Goal: Transaction & Acquisition: Purchase product/service

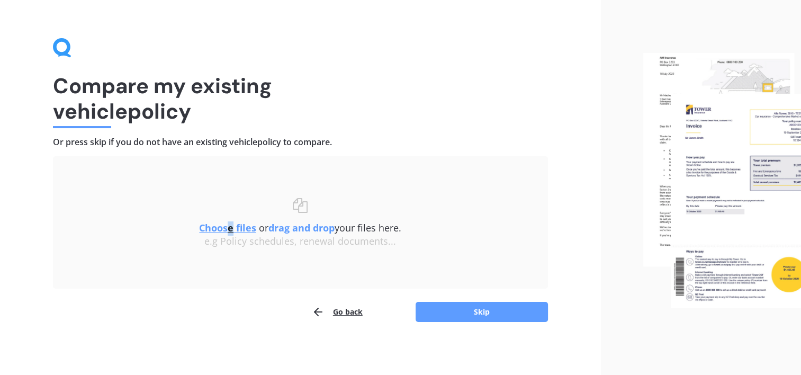
click at [228, 229] on u "Choose files" at bounding box center [227, 227] width 57 height 13
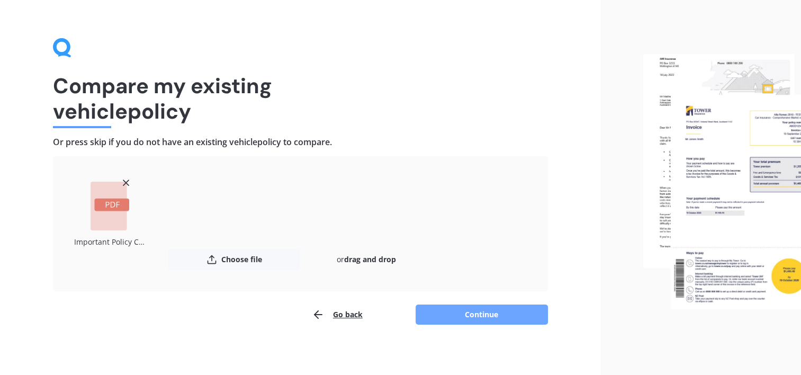
click at [482, 312] on button "Continue" at bounding box center [482, 315] width 132 height 20
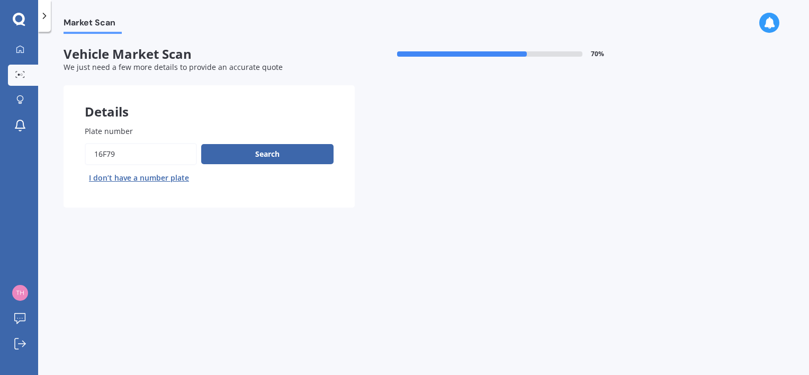
click at [128, 154] on input "Plate number" at bounding box center [141, 154] width 112 height 22
drag, startPoint x: 123, startPoint y: 156, endPoint x: 62, endPoint y: 156, distance: 60.4
click at [70, 158] on div "Plate number Search I don’t have a number plate" at bounding box center [209, 155] width 291 height 103
type input "NDN681"
click at [291, 159] on button "Search" at bounding box center [267, 154] width 132 height 20
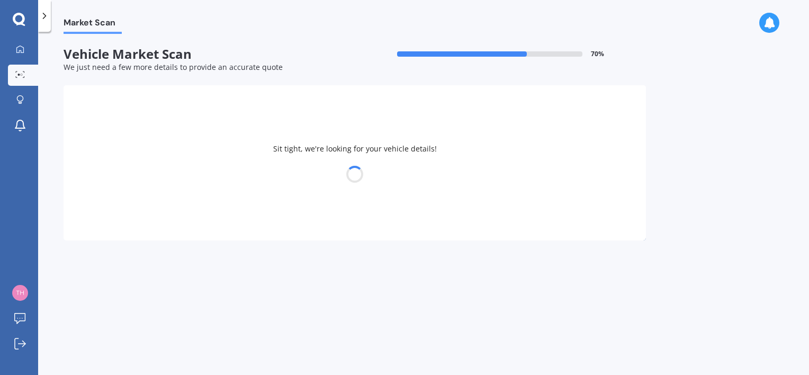
select select "MITSUBISHI"
select select "OUTLANDER"
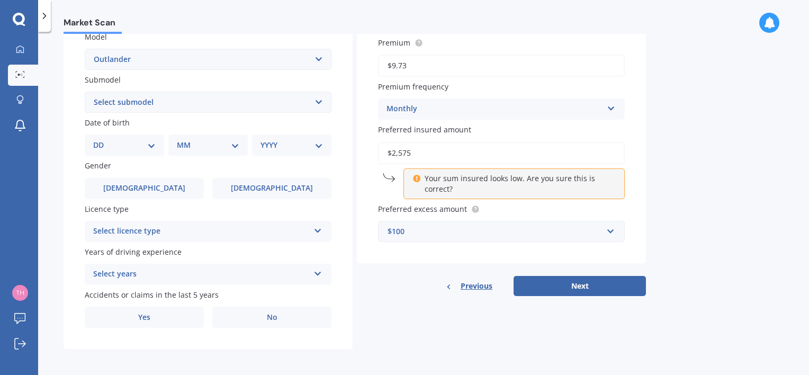
scroll to position [248, 0]
click at [217, 100] on select "Select submodel (All other) 2.4 Litre Station Wagon 3.0 Litre AWD 3.0 VRX Auto …" at bounding box center [208, 100] width 247 height 21
select select "SPORT 2.5P/CVT"
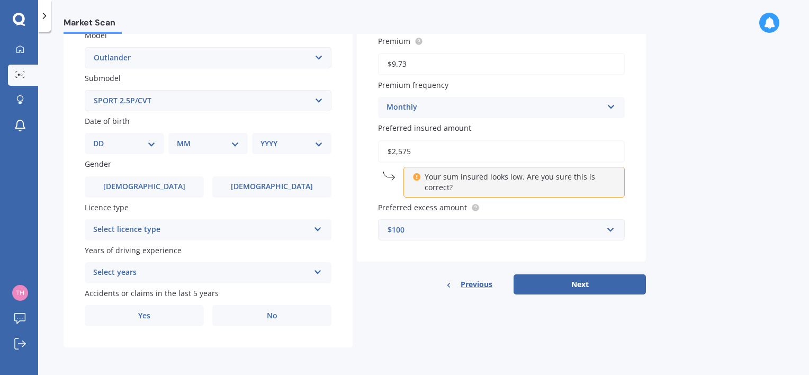
click at [85, 90] on select "Select submodel (All other) 2.4 Litre Station Wagon 3.0 Litre AWD 3.0 VRX Auto …" at bounding box center [208, 100] width 247 height 21
click at [125, 142] on select "DD 01 02 03 04 05 06 07 08 09 10 11 12 13 14 15 16 17 18 19 20 21 22 23 24 25 2…" at bounding box center [124, 144] width 62 height 12
select select "22"
click at [102, 138] on select "DD 01 02 03 04 05 06 07 08 09 10 11 12 13 14 15 16 17 18 19 20 21 22 23 24 25 2…" at bounding box center [124, 144] width 62 height 12
click at [214, 144] on select "MM 01 02 03 04 05 06 07 08 09 10 11 12" at bounding box center [210, 144] width 58 height 12
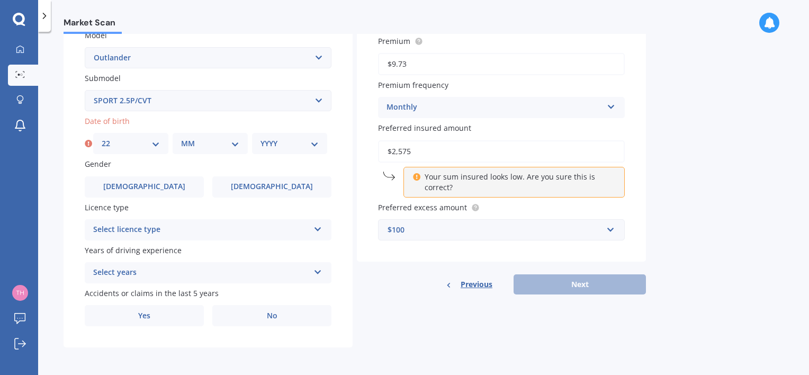
select select "04"
click at [181, 138] on select "MM 01 02 03 04 05 06 07 08 09 10 11 12" at bounding box center [210, 144] width 58 height 12
click at [276, 144] on select "YYYY 2025 2024 2023 2022 2021 2020 2019 2018 2017 2016 2015 2014 2013 2012 2011…" at bounding box center [290, 144] width 58 height 12
select select "1972"
click at [261, 138] on select "YYYY 2025 2024 2023 2022 2021 2020 2019 2018 2017 2016 2015 2014 2013 2012 2011…" at bounding box center [290, 144] width 58 height 12
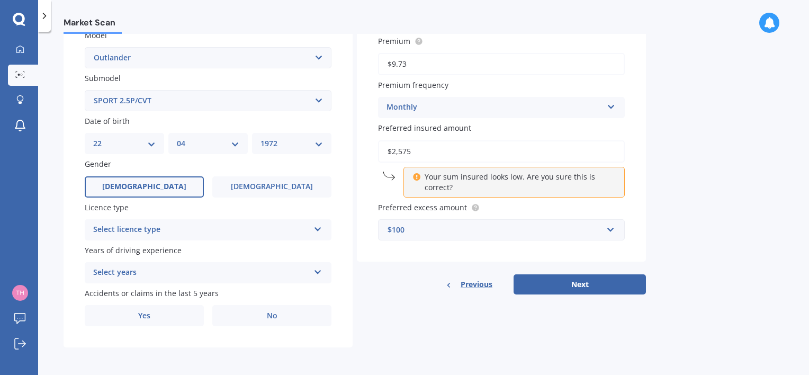
click at [144, 187] on span "[DEMOGRAPHIC_DATA]" at bounding box center [144, 186] width 84 height 9
click at [0, 0] on input "[DEMOGRAPHIC_DATA]" at bounding box center [0, 0] width 0 height 0
click at [210, 229] on div "Select licence type" at bounding box center [201, 230] width 216 height 13
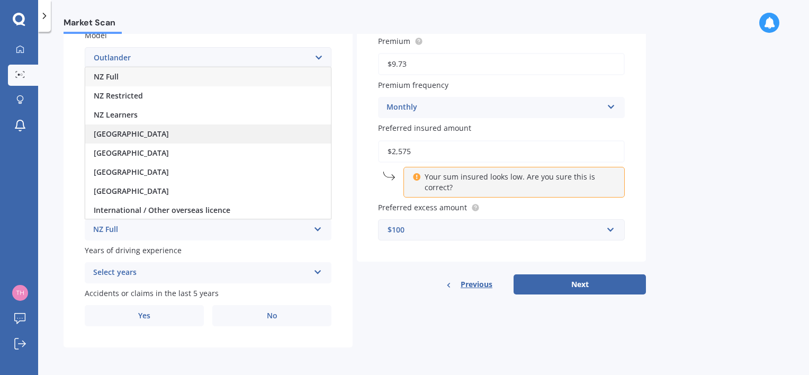
scroll to position [1, 0]
click at [114, 75] on span "NZ Full" at bounding box center [106, 76] width 25 height 10
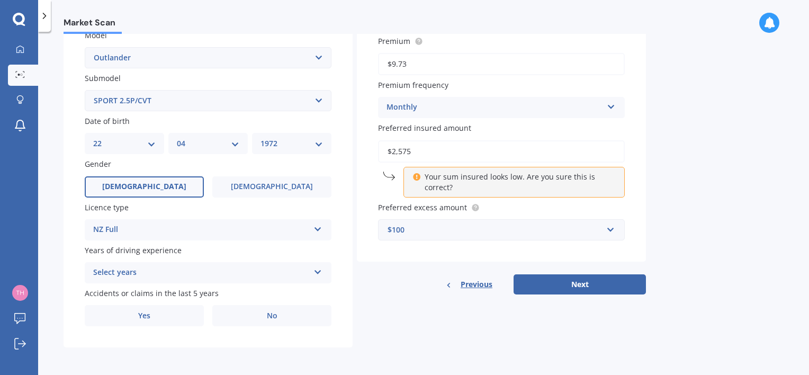
click at [189, 272] on div "Select years" at bounding box center [201, 272] width 216 height 13
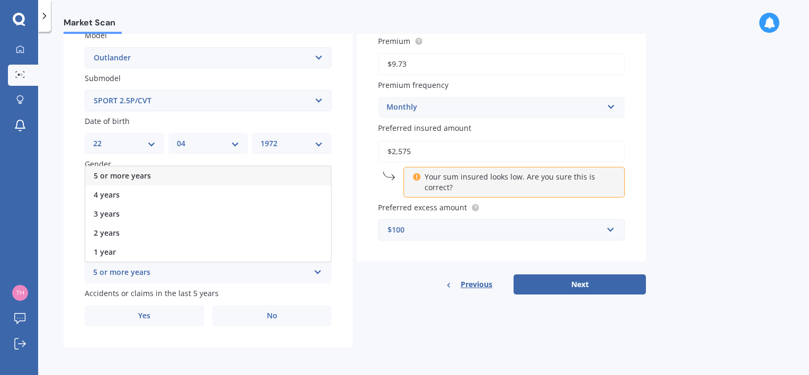
click at [153, 174] on div "5 or more years" at bounding box center [208, 175] width 246 height 19
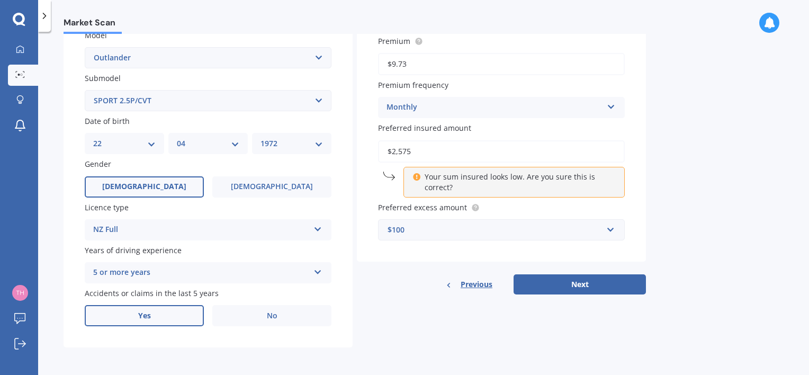
click at [148, 314] on span "Yes" at bounding box center [144, 315] width 13 height 9
click at [0, 0] on input "Yes" at bounding box center [0, 0] width 0 height 0
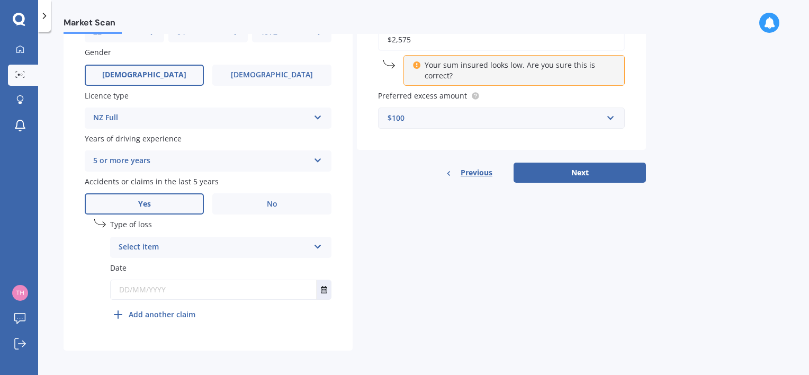
scroll to position [363, 0]
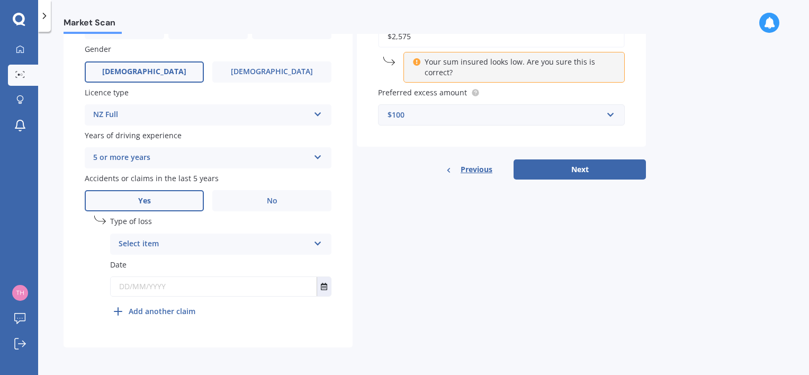
click at [198, 245] on div "Select item" at bounding box center [214, 244] width 191 height 13
click at [129, 264] on span "At fault accident" at bounding box center [149, 265] width 60 height 10
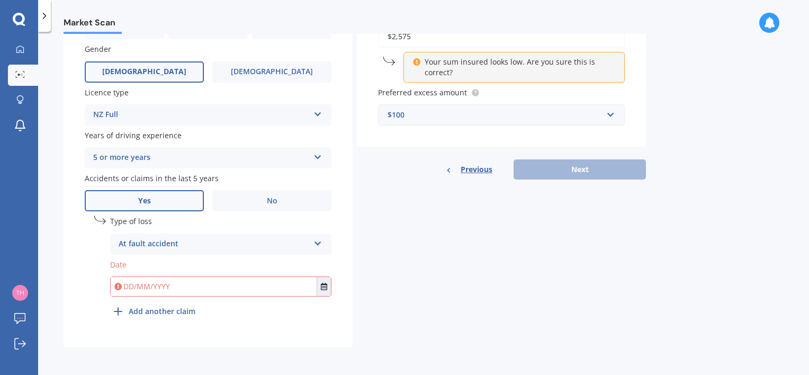
click at [255, 293] on input "text" at bounding box center [214, 286] width 206 height 19
type input "[DATE]"
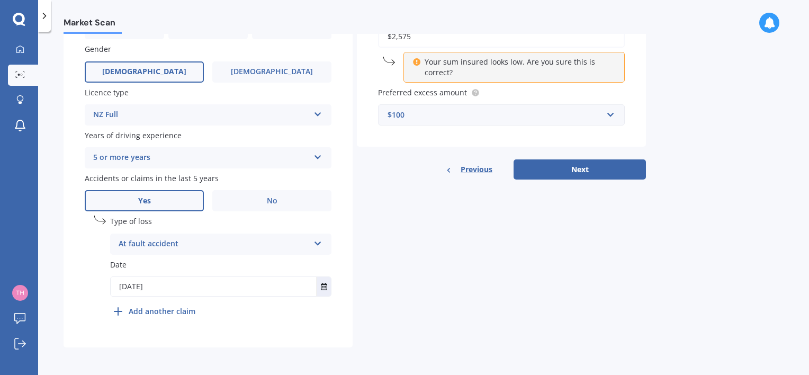
click at [454, 288] on div "Details Plate number Search I don’t have a number plate Year [DATE] Make Select…" at bounding box center [355, 34] width 583 height 625
click at [158, 311] on b "Add another claim" at bounding box center [162, 311] width 67 height 11
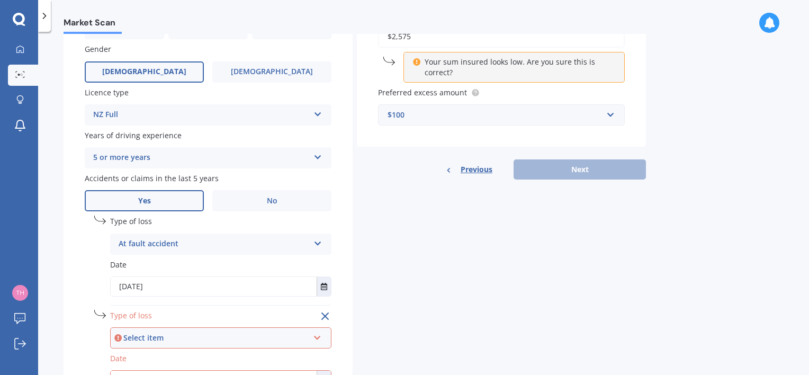
click at [225, 341] on div "Select item" at bounding box center [215, 338] width 185 height 12
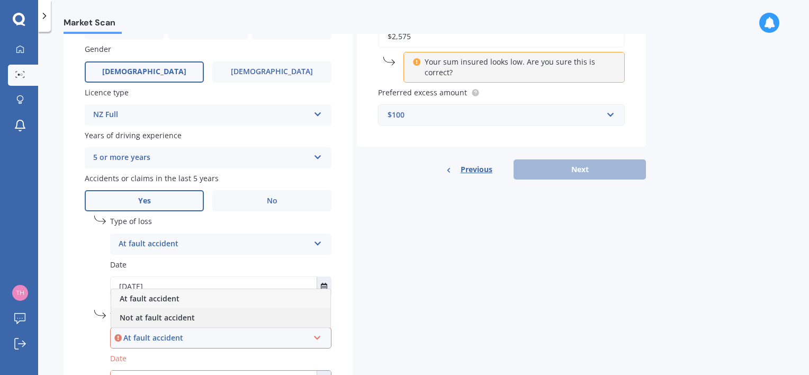
click at [167, 315] on span "Not at fault accident" at bounding box center [157, 317] width 75 height 10
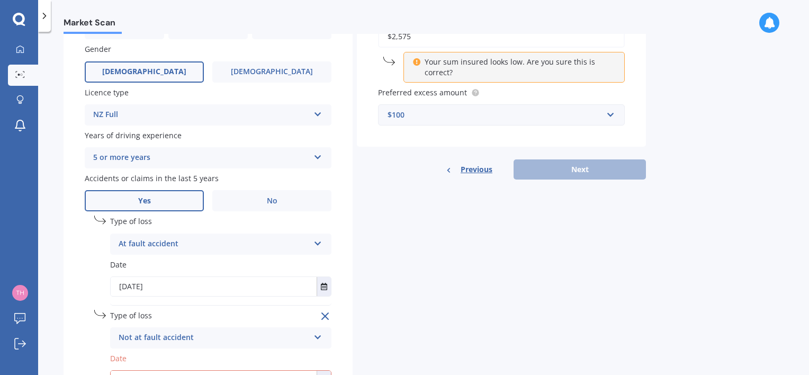
click at [528, 296] on div "Details Plate number Search I don’t have a number plate Year [DATE] Make Select…" at bounding box center [355, 82] width 583 height 720
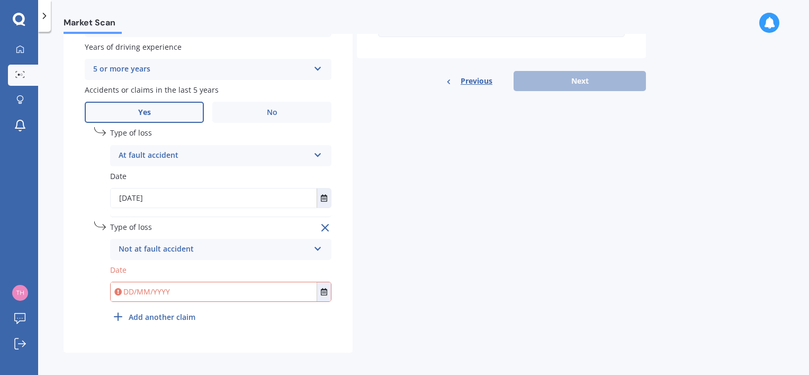
scroll to position [457, 0]
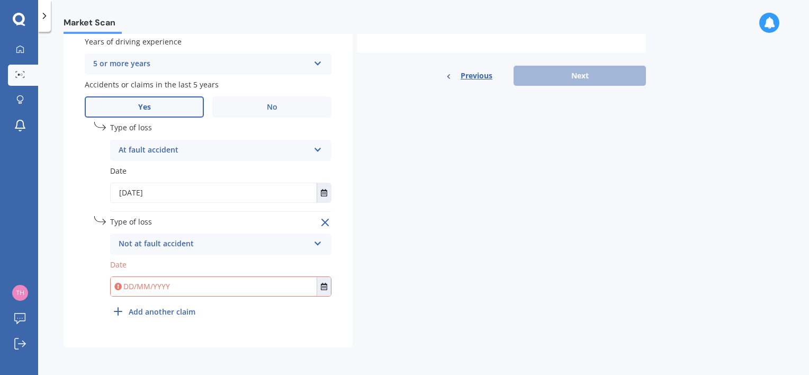
click at [124, 285] on input "text" at bounding box center [214, 286] width 206 height 19
type input "[DATE]"
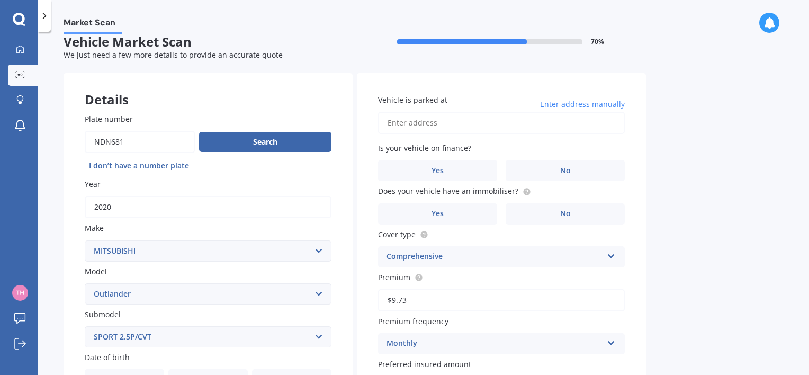
scroll to position [0, 0]
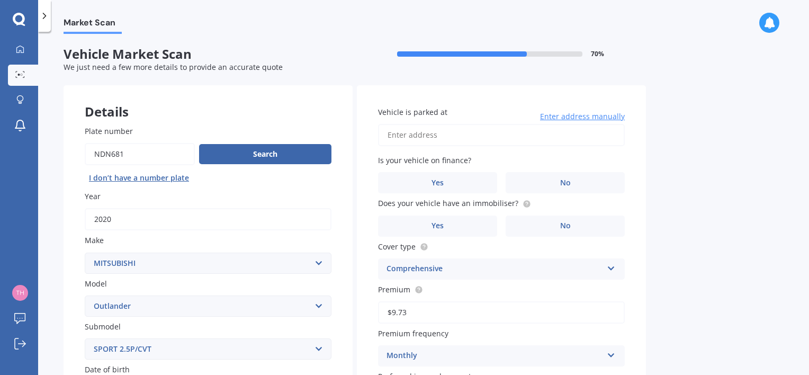
click at [453, 140] on input "Vehicle is parked at" at bounding box center [501, 135] width 247 height 22
type input "[STREET_ADDRESS]"
click at [710, 182] on div "Market Scan Vehicle Market Scan 70 % We just need a few more details to provide…" at bounding box center [423, 205] width 771 height 343
click at [570, 185] on span "No" at bounding box center [565, 182] width 11 height 9
click at [0, 0] on input "No" at bounding box center [0, 0] width 0 height 0
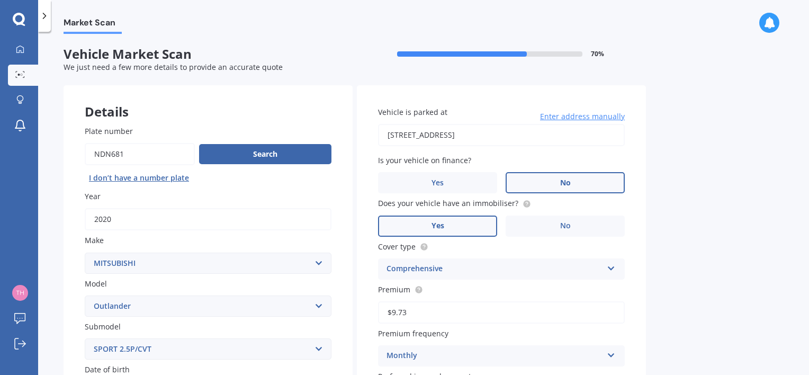
click at [448, 229] on label "Yes" at bounding box center [437, 226] width 119 height 21
click at [0, 0] on input "Yes" at bounding box center [0, 0] width 0 height 0
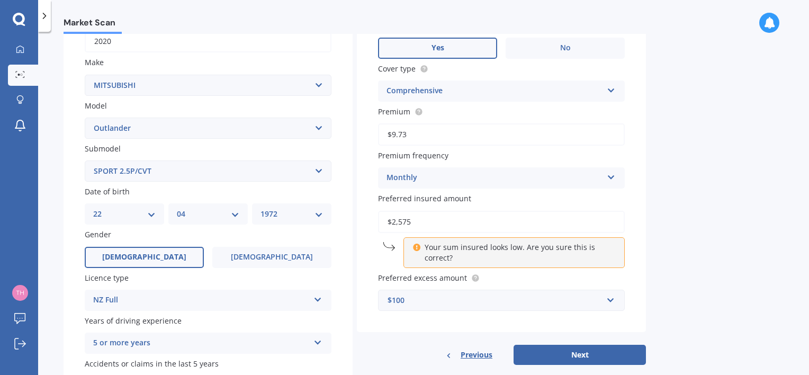
scroll to position [194, 0]
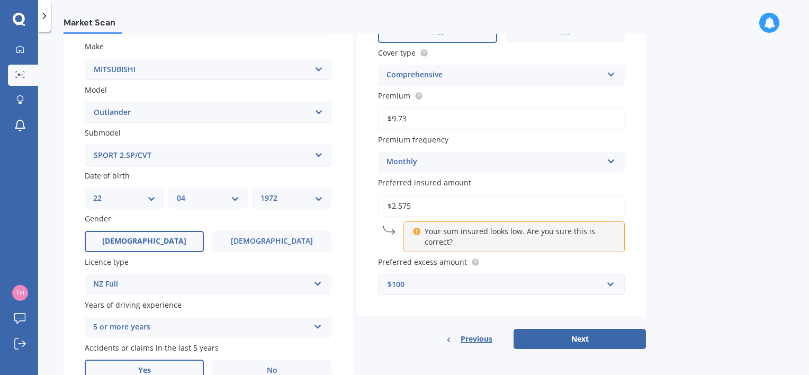
drag, startPoint x: 437, startPoint y: 202, endPoint x: 310, endPoint y: 200, distance: 127.6
click at [306, 200] on div "Details Plate number Search I don’t have a number plate Year [DATE] Make Select…" at bounding box center [355, 251] width 583 height 720
type input "$2"
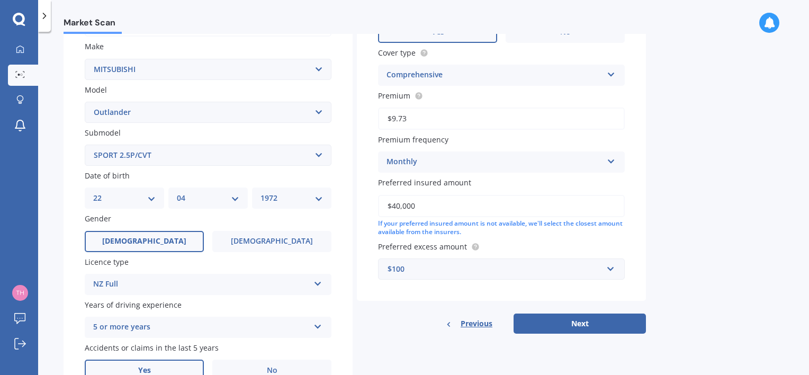
type input "$40,000"
click at [709, 180] on div "Market Scan Vehicle Market Scan 70 % We just need a few more details to provide…" at bounding box center [423, 205] width 771 height 343
click at [424, 273] on div "$100" at bounding box center [495, 269] width 215 height 12
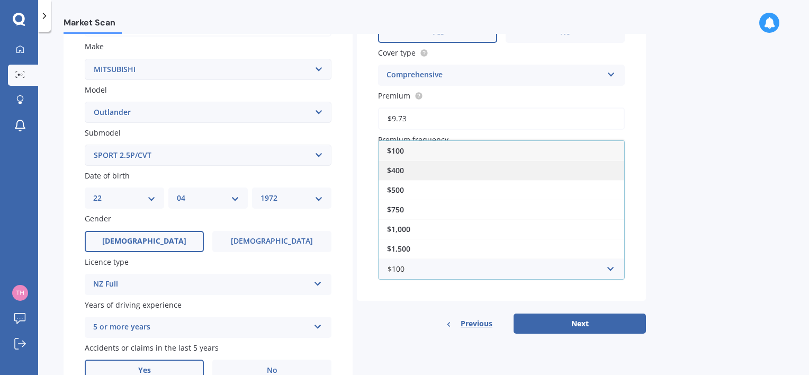
click at [399, 168] on span "$400" at bounding box center [395, 170] width 17 height 10
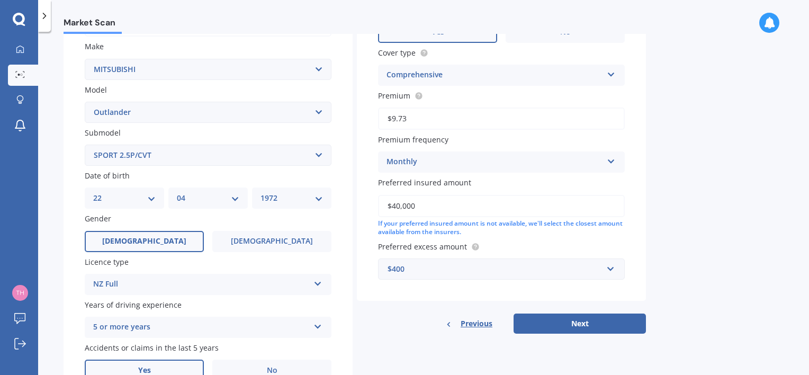
click at [739, 195] on div "Market Scan Vehicle Market Scan 70 % We just need a few more details to provide…" at bounding box center [423, 205] width 771 height 343
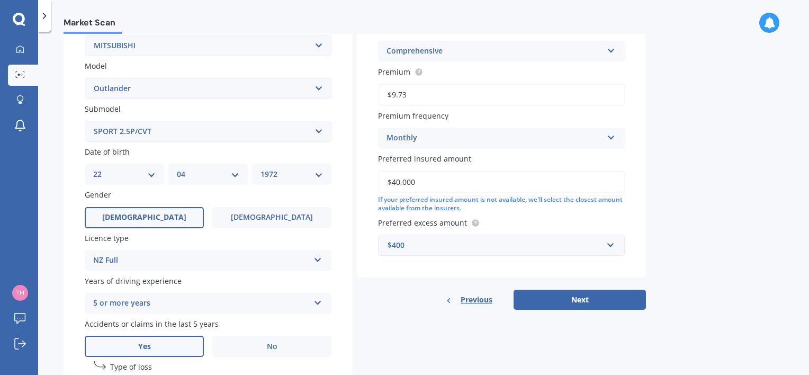
scroll to position [229, 0]
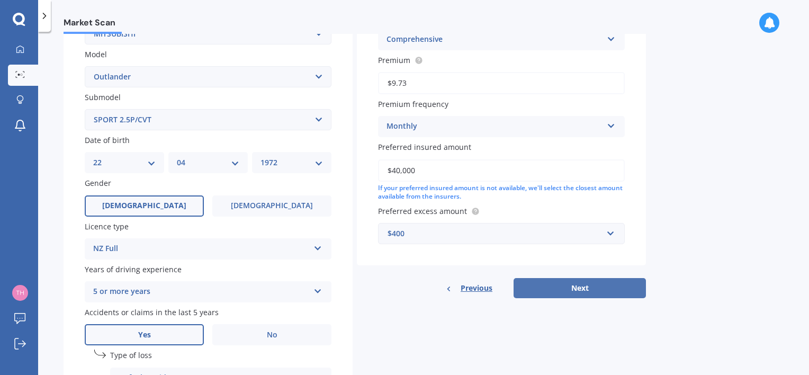
click at [574, 292] on button "Next" at bounding box center [580, 288] width 132 height 20
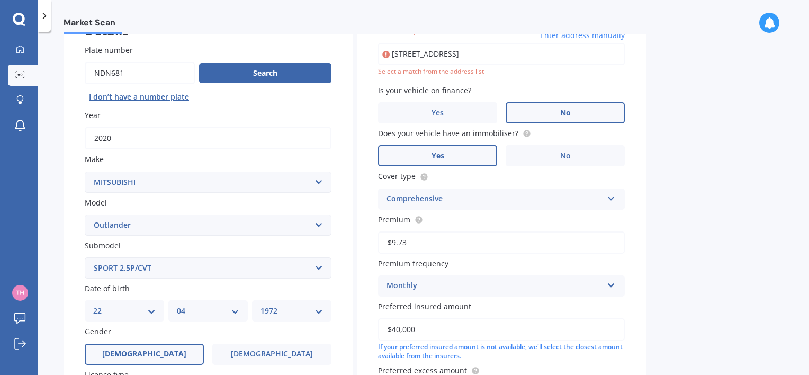
scroll to position [72, 0]
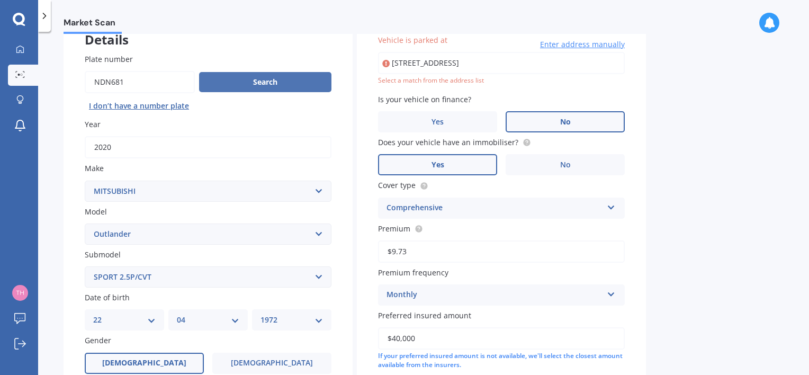
drag, startPoint x: 578, startPoint y: 60, endPoint x: 222, endPoint y: 72, distance: 355.6
click at [222, 72] on div "Details Plate number Search I don’t have a number plate Year [DATE] Make Select…" at bounding box center [355, 373] width 583 height 720
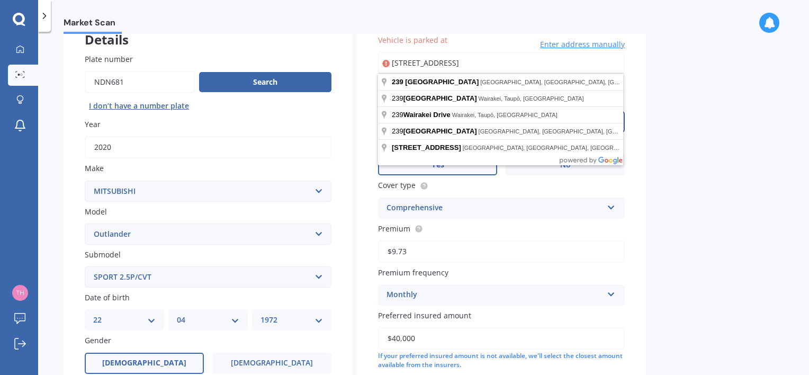
type input "[STREET_ADDRESS]"
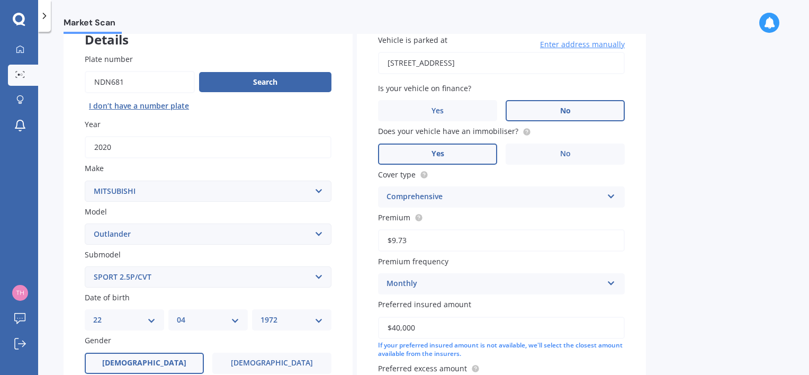
click at [704, 105] on div "Market Scan Vehicle Market Scan 70 % We just need a few more details to provide…" at bounding box center [423, 205] width 771 height 343
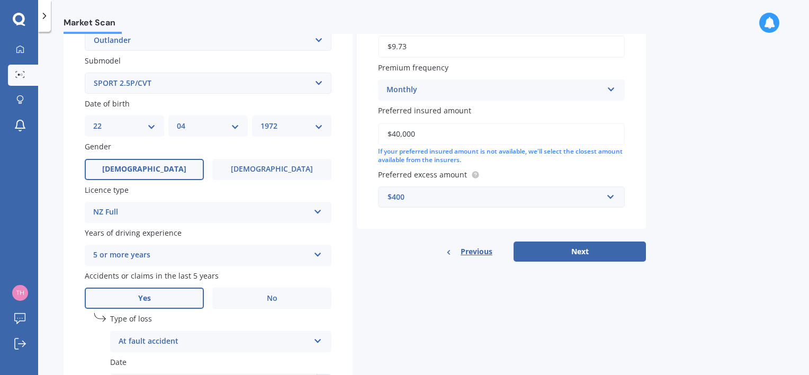
scroll to position [266, 0]
click at [578, 251] on button "Next" at bounding box center [580, 251] width 132 height 20
select select "22"
select select "04"
select select "1972"
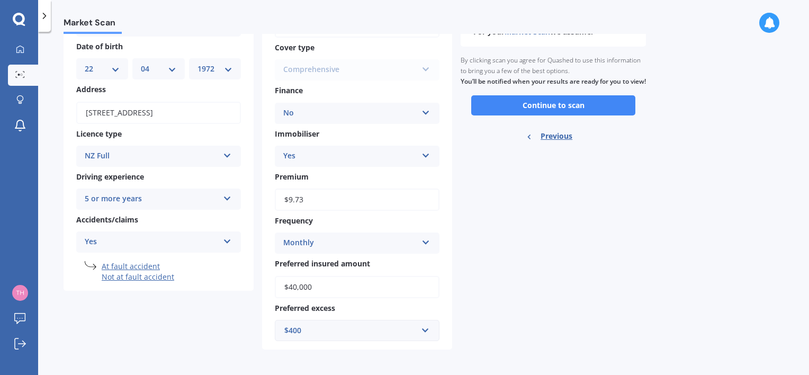
scroll to position [97, 0]
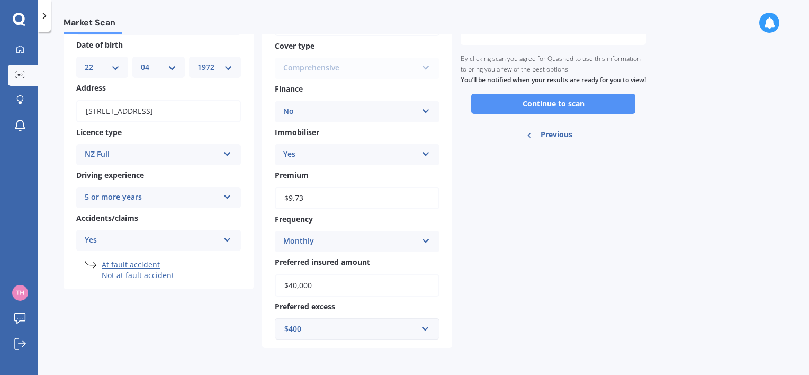
click at [561, 114] on button "Continue to scan" at bounding box center [553, 104] width 164 height 20
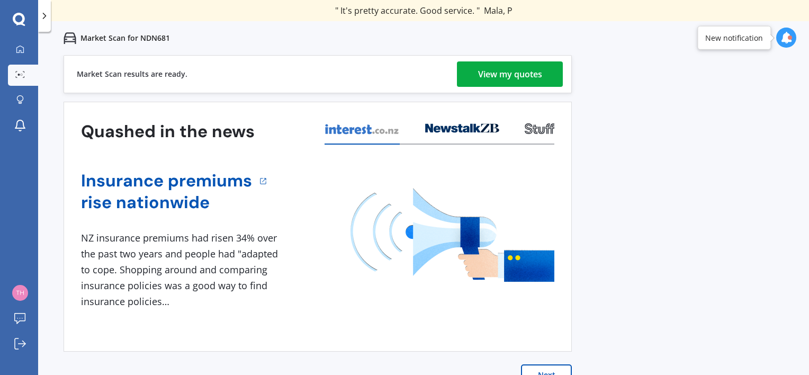
click at [509, 70] on div "View my quotes" at bounding box center [510, 73] width 64 height 25
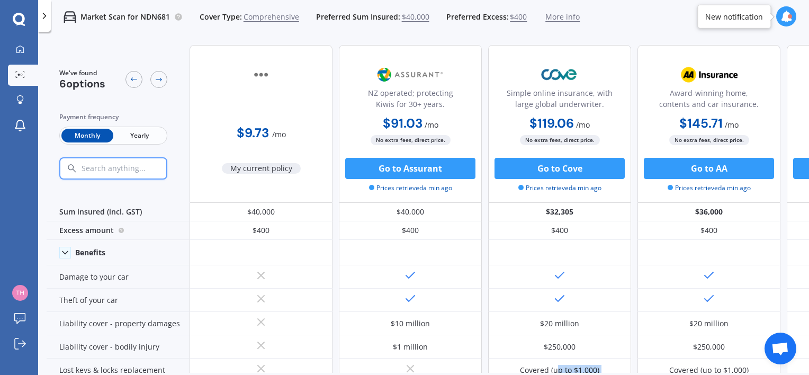
drag, startPoint x: 560, startPoint y: 374, endPoint x: 640, endPoint y: 374, distance: 79.4
click at [640, 374] on div "We've found 6 options Payment frequency Monthly Yearly $9.73 / mo My current po…" at bounding box center [428, 223] width 763 height 372
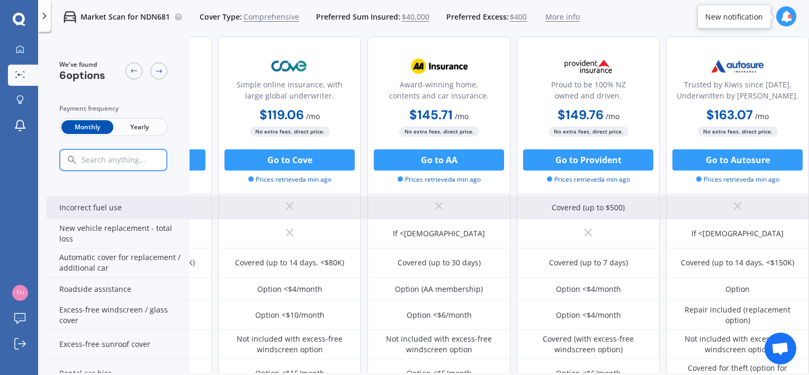
scroll to position [318, 275]
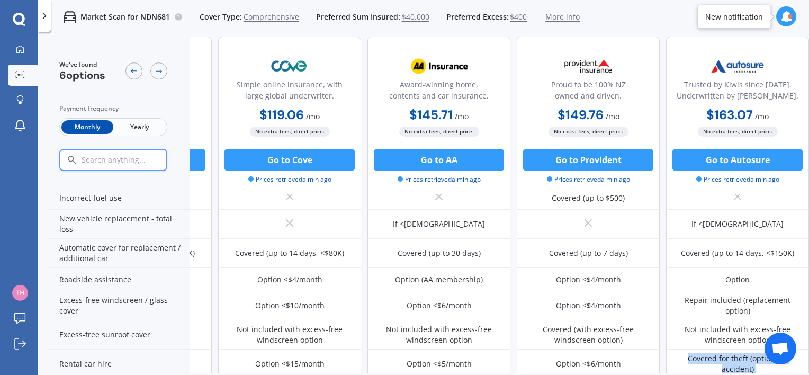
drag, startPoint x: 642, startPoint y: 373, endPoint x: 439, endPoint y: 377, distance: 203.9
click at [439, 374] on html "We are experiencing high volume of Market Scans . Just a heads up we will have …" at bounding box center [404, 187] width 809 height 375
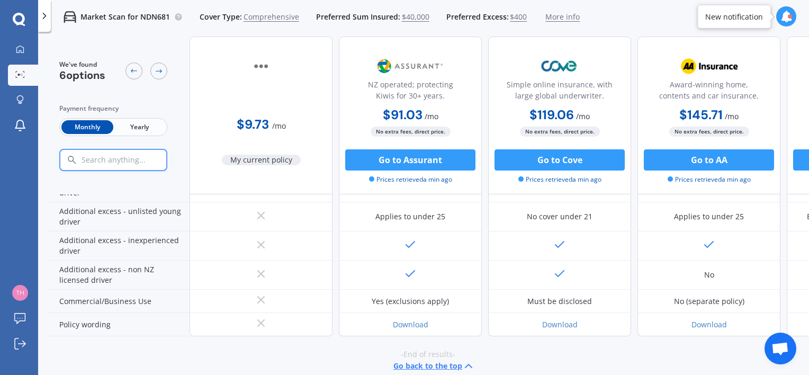
scroll to position [607, 0]
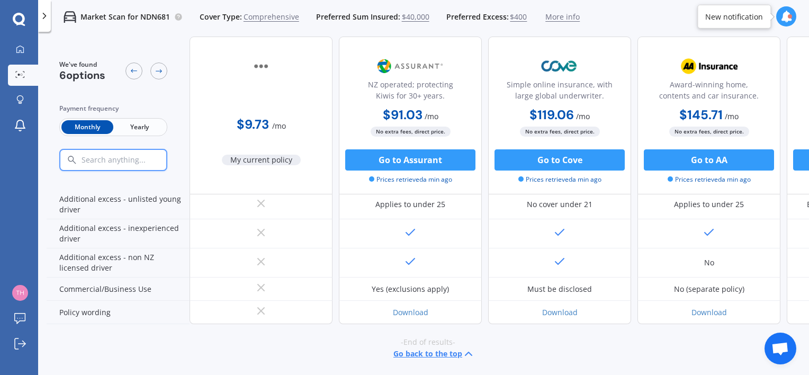
click at [437, 347] on button "Go back to the top" at bounding box center [435, 353] width 82 height 13
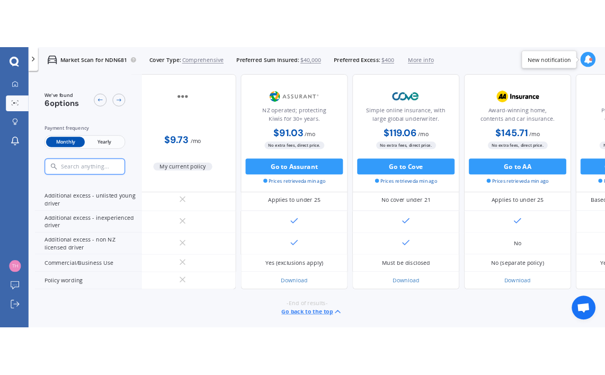
scroll to position [607, 21]
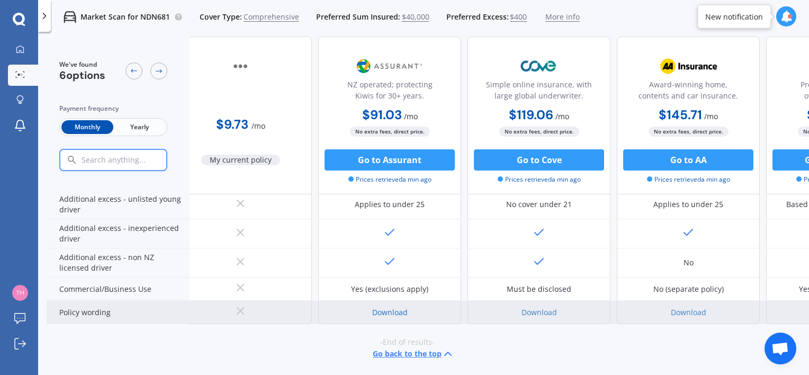
click at [384, 307] on link "Download" at bounding box center [389, 312] width 35 height 10
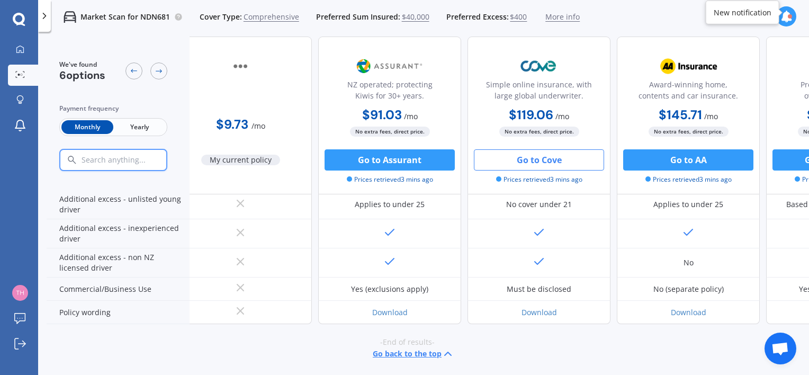
scroll to position [488, 21]
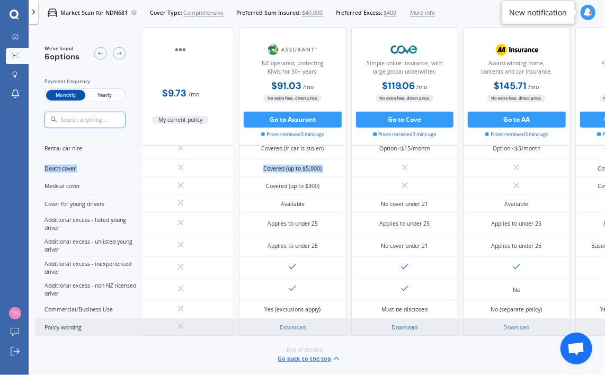
click at [403, 324] on link "Download" at bounding box center [404, 327] width 26 height 7
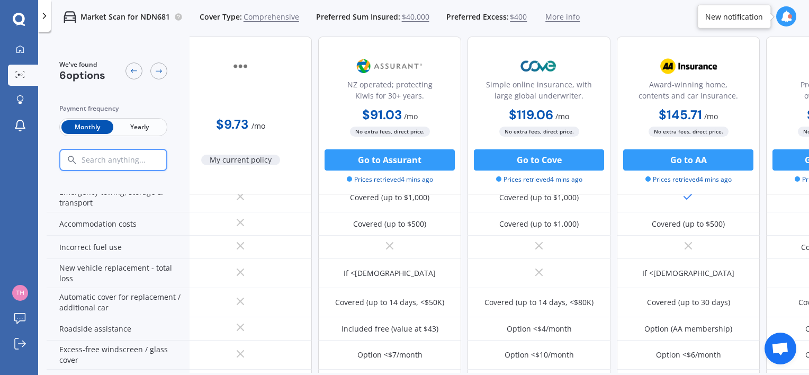
scroll to position [258, 21]
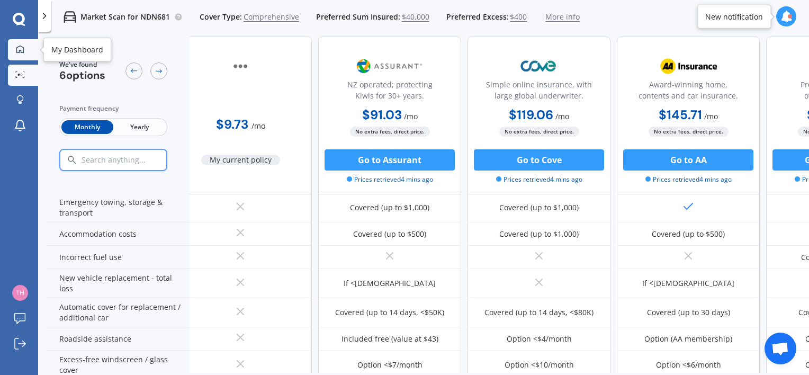
click at [17, 44] on link "My Dashboard" at bounding box center [23, 49] width 30 height 21
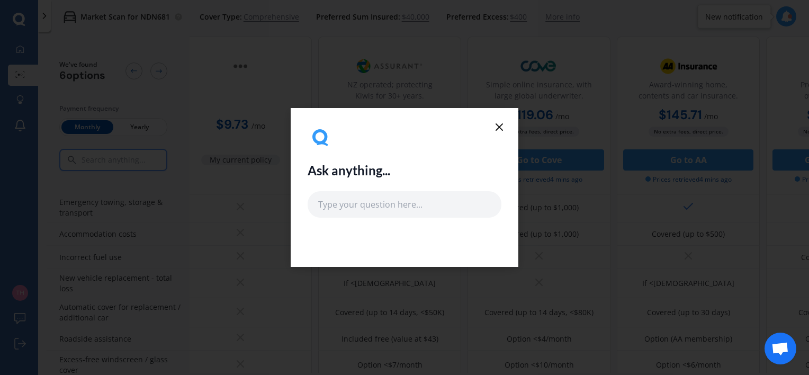
click at [498, 128] on line at bounding box center [499, 127] width 6 height 6
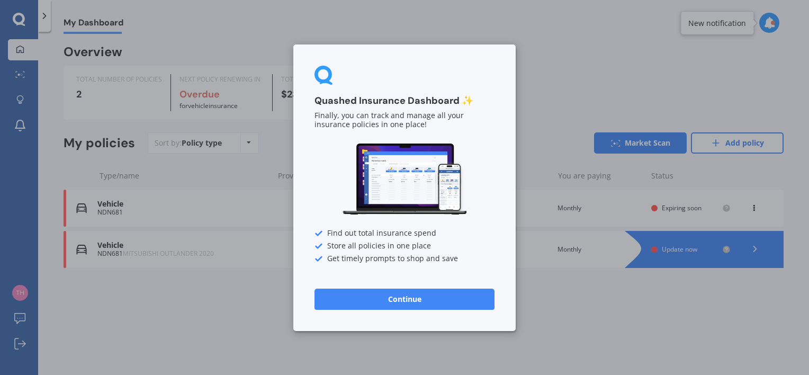
click at [589, 317] on div "Quashed Insurance Dashboard ✨ Finally, you can track and manage all your insura…" at bounding box center [404, 187] width 809 height 375
click at [394, 292] on button "Continue" at bounding box center [405, 298] width 180 height 21
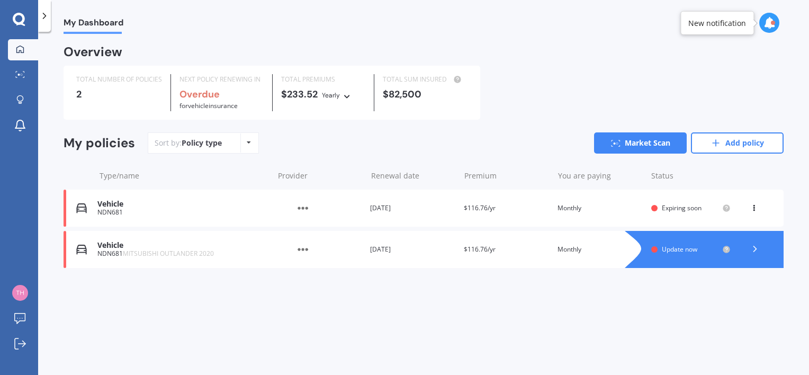
click at [21, 21] on icon at bounding box center [19, 19] width 12 height 12
click at [45, 21] on icon at bounding box center [44, 16] width 11 height 11
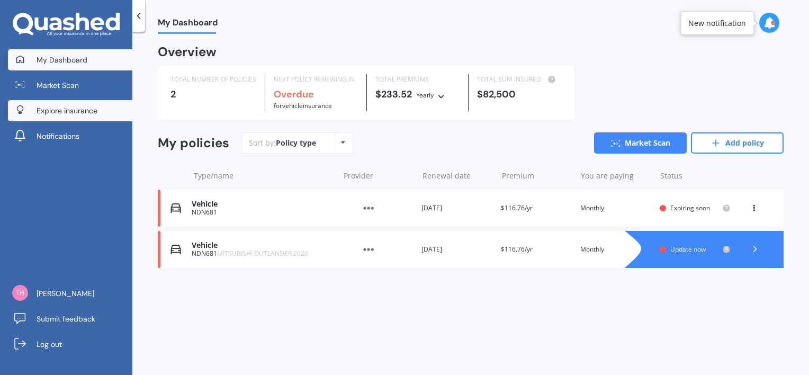
click at [57, 111] on span "Explore insurance" at bounding box center [67, 110] width 61 height 11
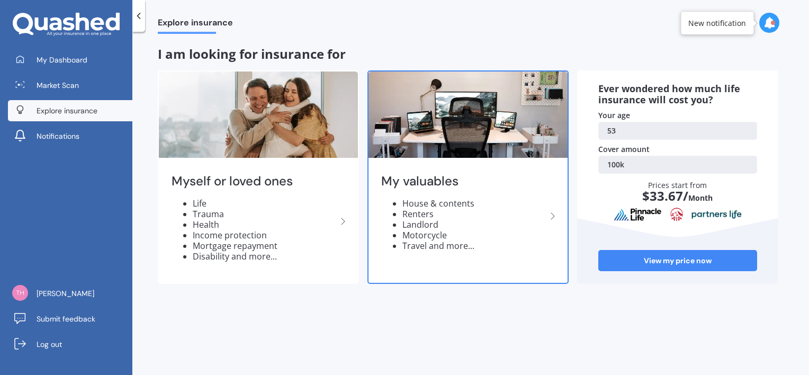
click at [425, 203] on li "House & contents" at bounding box center [475, 203] width 144 height 11
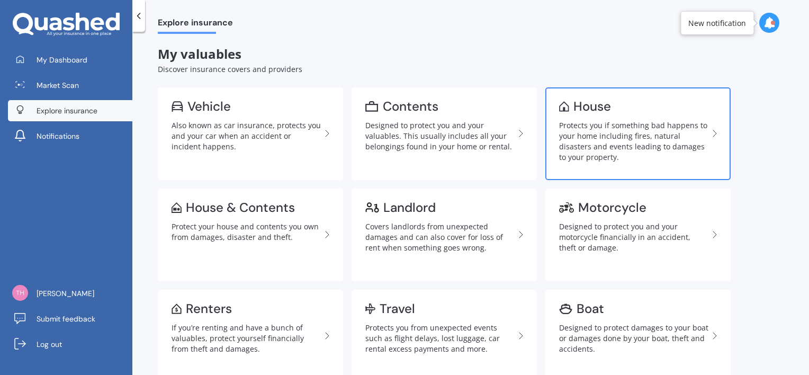
click at [607, 117] on link "House Protects you if something bad happens to your home including fires, natur…" at bounding box center [638, 133] width 185 height 93
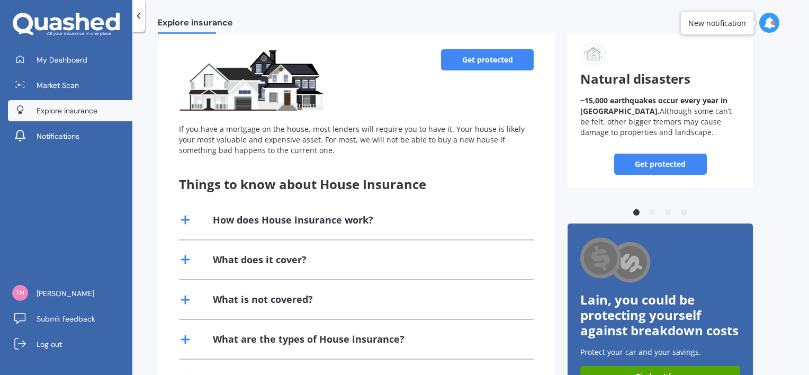
scroll to position [64, 0]
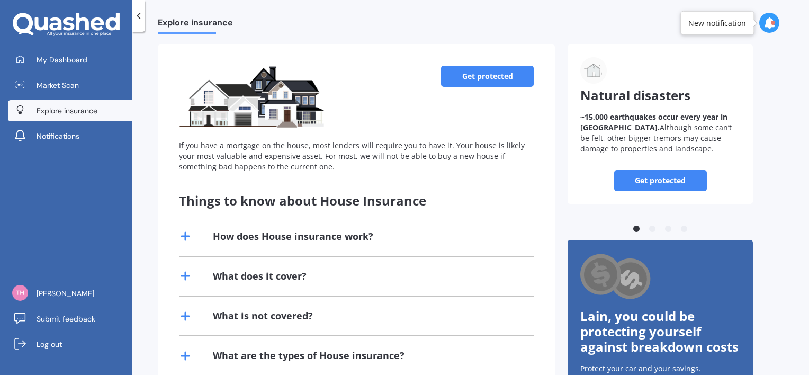
click at [481, 77] on link "Get protected" at bounding box center [487, 76] width 93 height 21
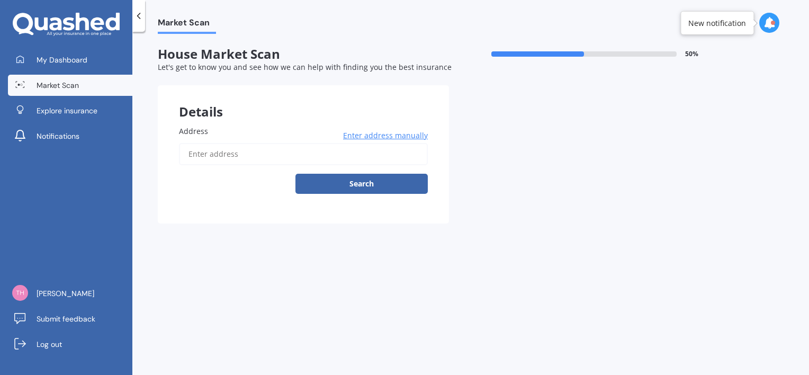
click at [225, 163] on input "Address" at bounding box center [303, 154] width 249 height 22
type input "[STREET_ADDRESS]"
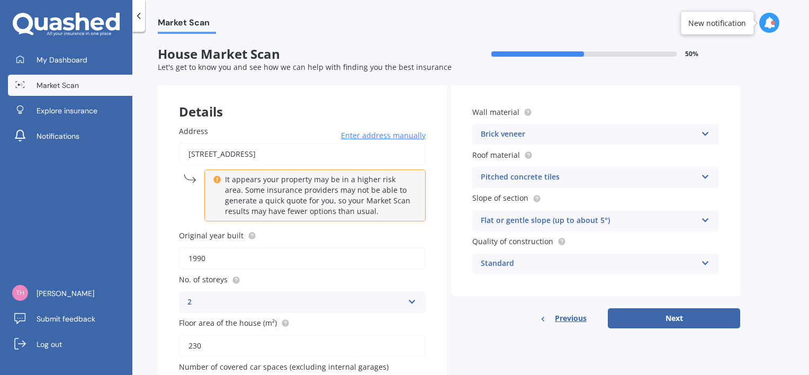
click at [643, 180] on div "Pitched concrete tiles" at bounding box center [589, 177] width 216 height 13
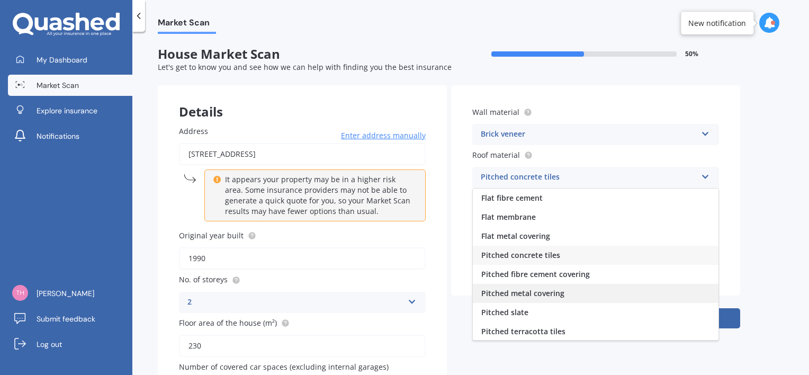
click at [519, 296] on span "Pitched metal covering" at bounding box center [522, 293] width 83 height 10
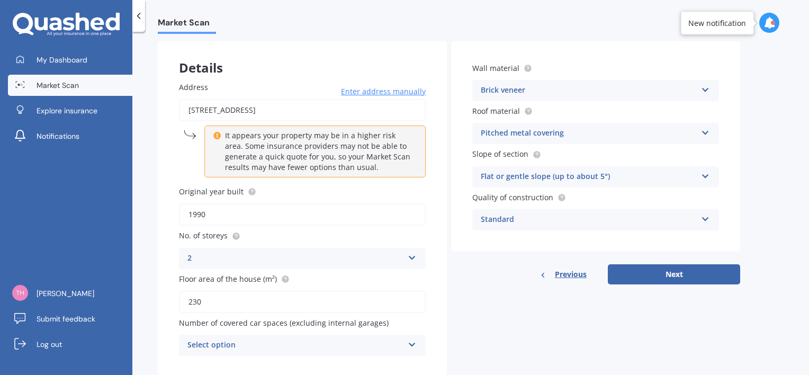
scroll to position [53, 0]
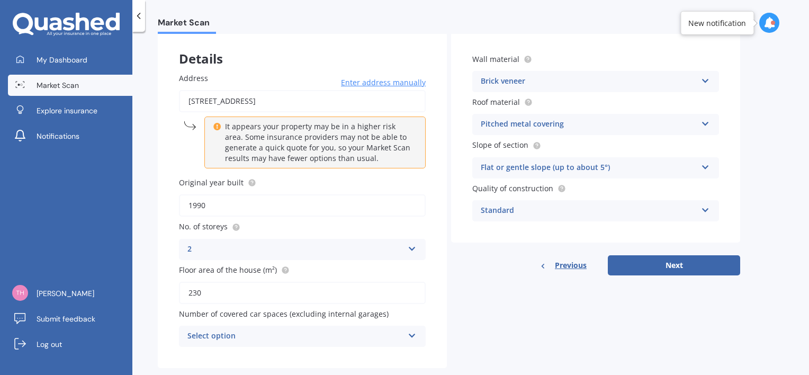
click at [214, 203] on input "1990" at bounding box center [302, 205] width 247 height 22
type input "1995"
click at [727, 324] on div "Details Address [STREET_ADDRESS] Enter address manually It appears your propert…" at bounding box center [449, 200] width 583 height 336
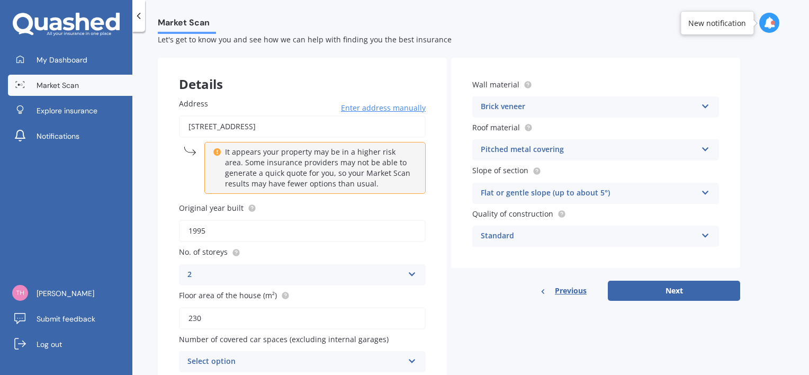
scroll to position [0, 0]
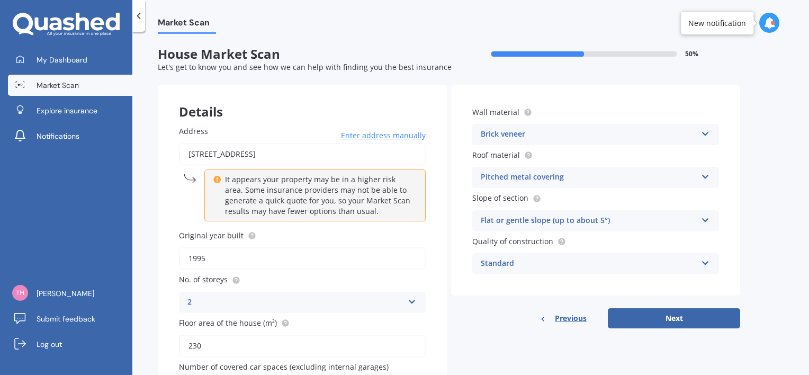
click at [650, 220] on div "Flat or gentle slope (up to about 5°)" at bounding box center [589, 220] width 216 height 13
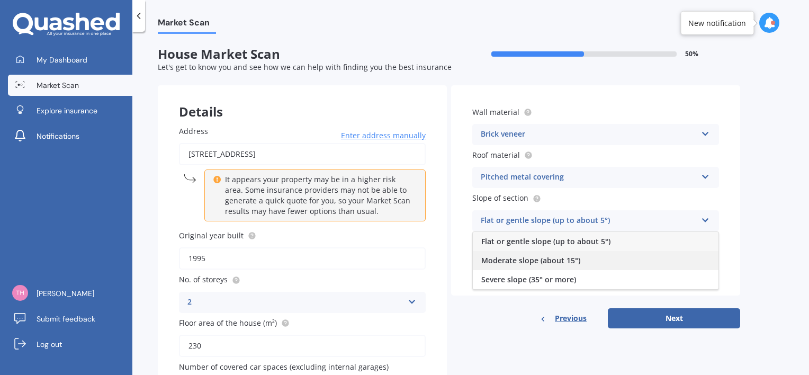
click at [558, 257] on span "Moderate slope (about 15°)" at bounding box center [530, 260] width 99 height 10
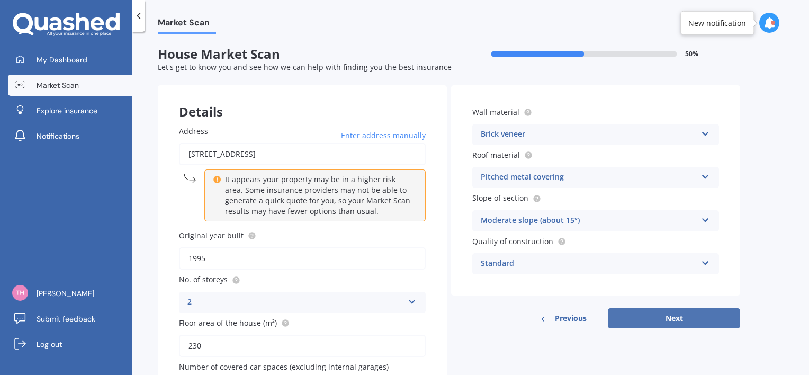
click at [676, 320] on button "Next" at bounding box center [674, 318] width 132 height 20
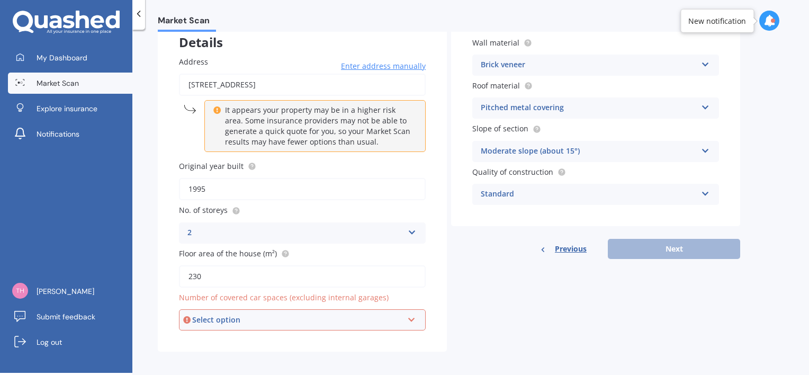
scroll to position [73, 0]
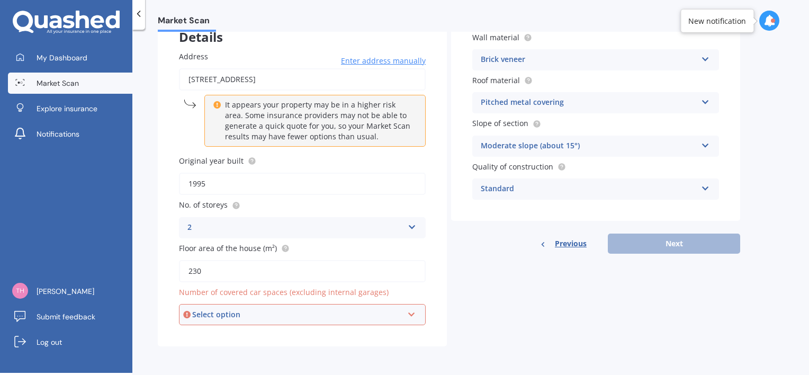
click at [322, 314] on div "Select option" at bounding box center [297, 315] width 211 height 12
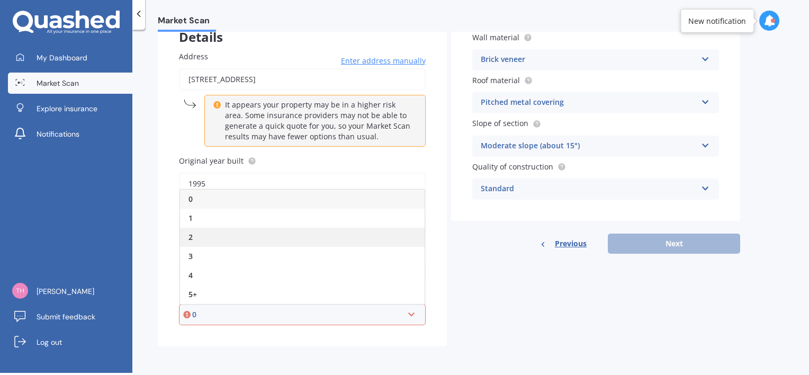
click at [217, 242] on div "2" at bounding box center [302, 237] width 245 height 19
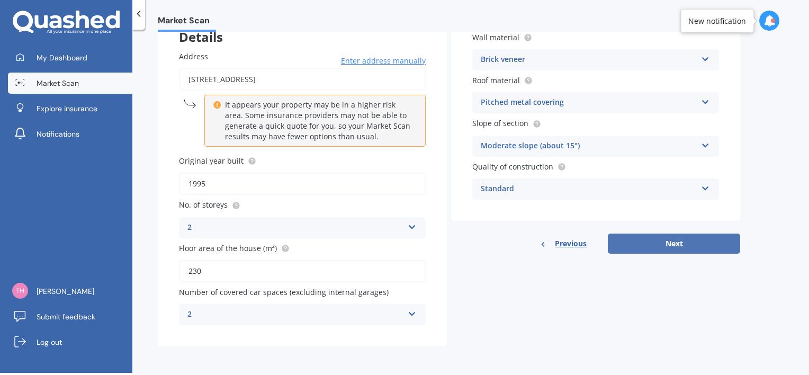
click at [703, 244] on button "Next" at bounding box center [674, 244] width 132 height 20
select select "22"
select select "04"
select select "1972"
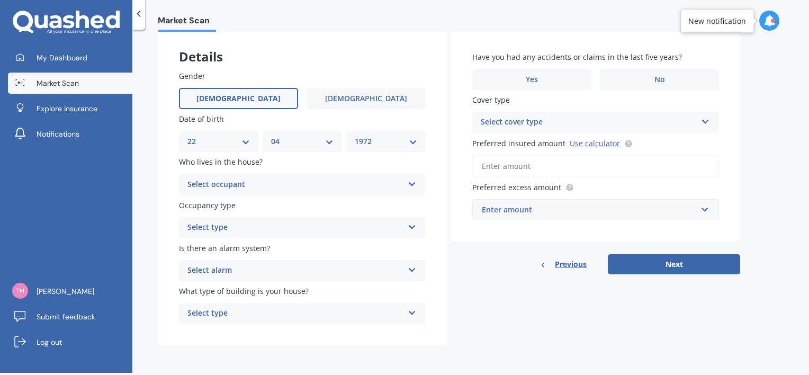
scroll to position [53, 0]
click at [304, 184] on div "Select occupant" at bounding box center [295, 184] width 216 height 13
click at [261, 205] on div "Owner" at bounding box center [303, 205] width 246 height 19
click at [267, 223] on div "Select type" at bounding box center [295, 227] width 216 height 13
drag, startPoint x: 237, startPoint y: 245, endPoint x: 395, endPoint y: 263, distance: 158.4
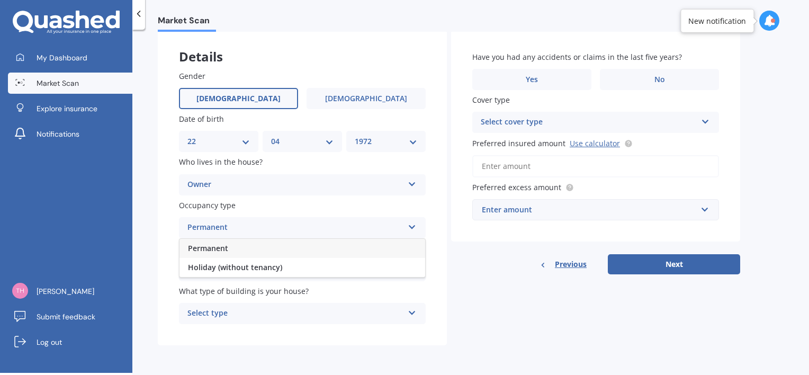
click at [237, 245] on div "Permanent" at bounding box center [303, 248] width 246 height 19
click at [300, 269] on div "Select alarm" at bounding box center [295, 270] width 216 height 13
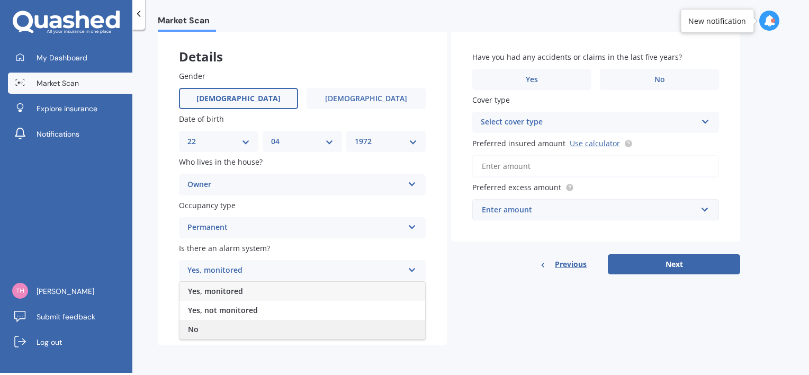
click at [196, 331] on span "No" at bounding box center [193, 329] width 11 height 10
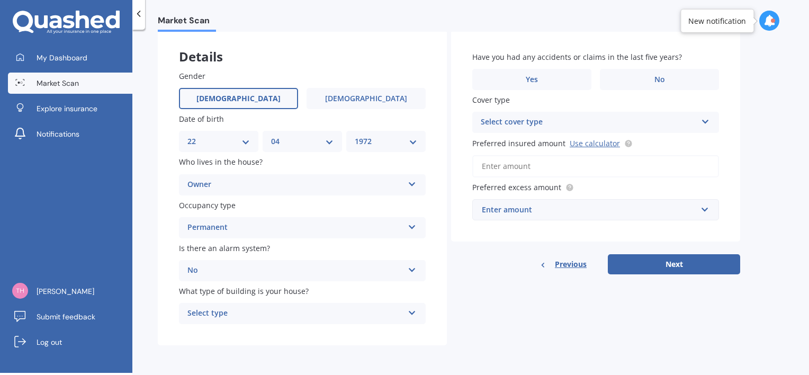
click at [288, 315] on div "Select type" at bounding box center [295, 313] width 216 height 13
click at [211, 254] on span "Freestanding" at bounding box center [211, 254] width 47 height 10
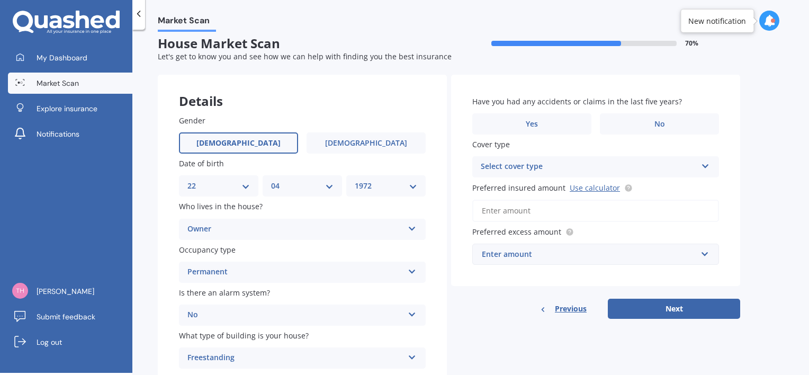
scroll to position [0, 0]
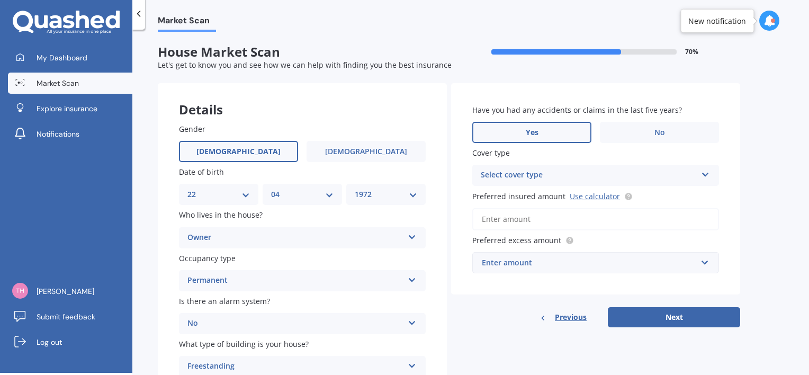
click at [543, 135] on label "Yes" at bounding box center [531, 132] width 119 height 21
click at [0, 0] on input "Yes" at bounding box center [0, 0] width 0 height 0
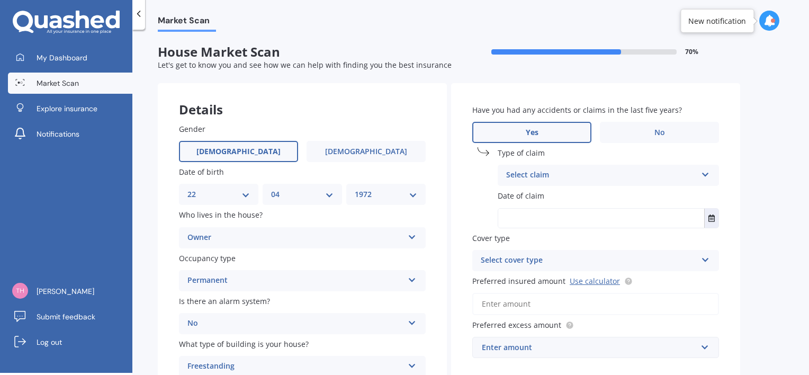
click at [600, 177] on div "Select claim" at bounding box center [601, 175] width 191 height 13
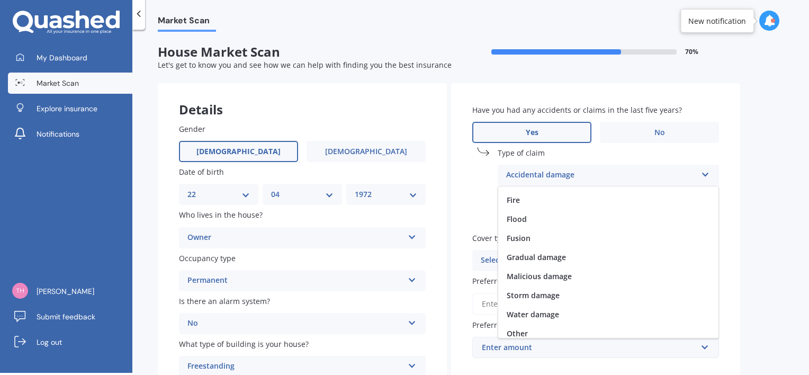
scroll to position [77, 0]
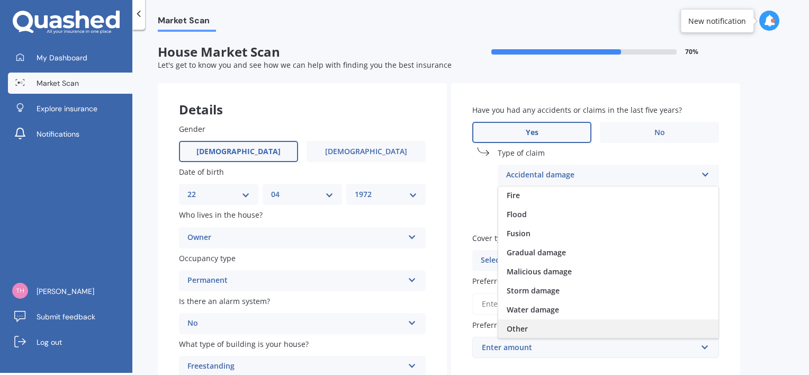
click at [542, 328] on div "Other" at bounding box center [608, 328] width 220 height 19
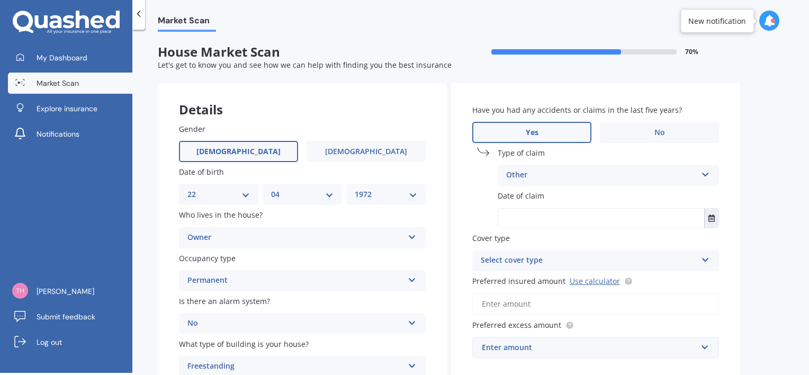
click at [591, 180] on div "Other" at bounding box center [601, 175] width 191 height 13
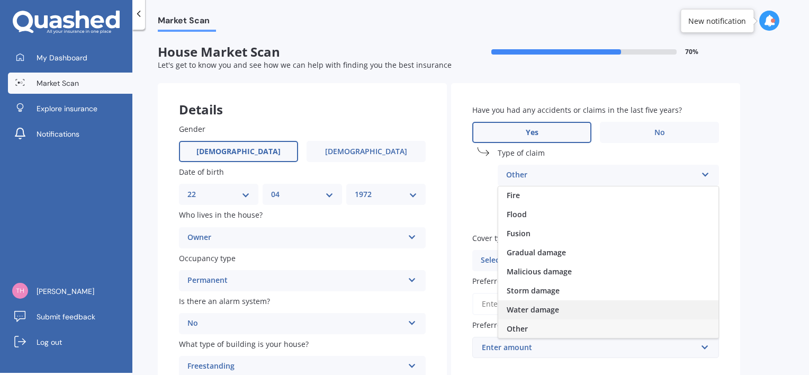
click at [531, 316] on div "Water damage" at bounding box center [608, 309] width 220 height 19
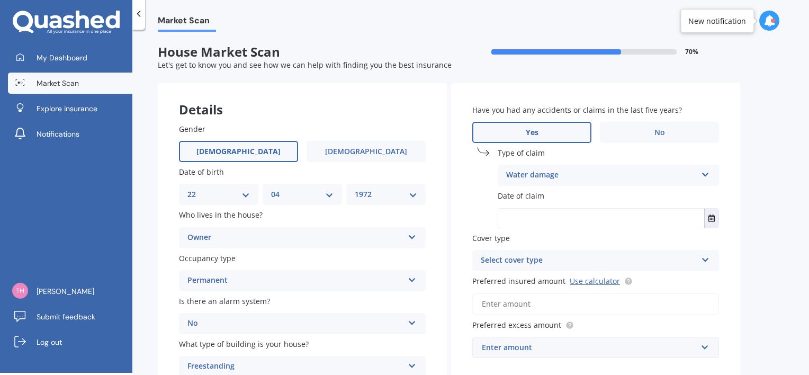
click at [571, 218] on input "text" at bounding box center [601, 218] width 206 height 19
type input "[DATE]"
click at [772, 244] on div "Market Scan House Market Scan 70 % Let's get to know you and see how we can hel…" at bounding box center [470, 203] width 677 height 343
click at [651, 257] on div "Select cover type" at bounding box center [589, 260] width 216 height 13
click at [559, 278] on div "High" at bounding box center [596, 281] width 246 height 19
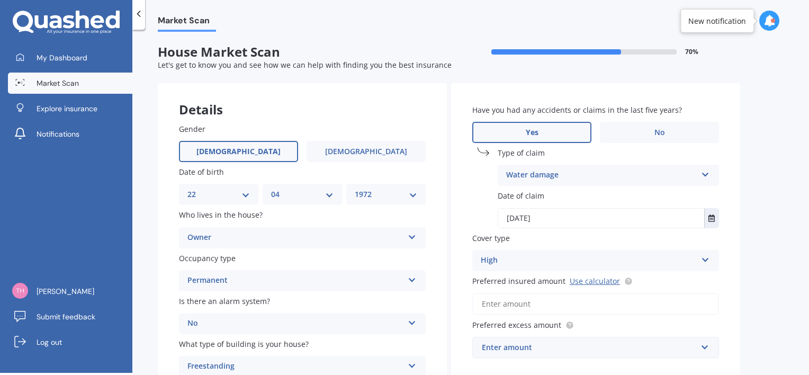
click at [784, 227] on div "Market Scan House Market Scan 70 % Let's get to know you and see how we can hel…" at bounding box center [470, 203] width 677 height 343
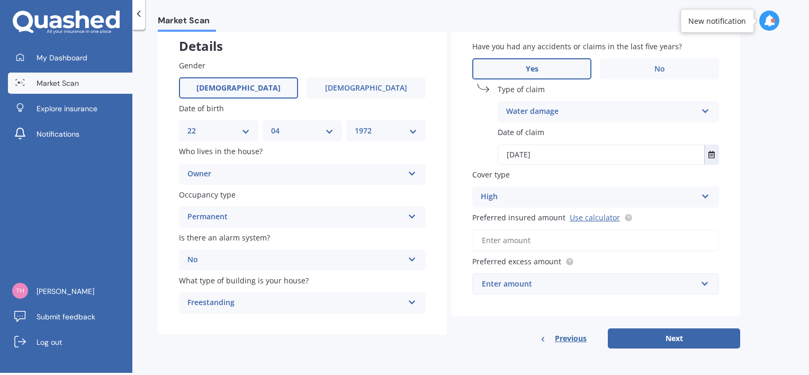
scroll to position [67, 0]
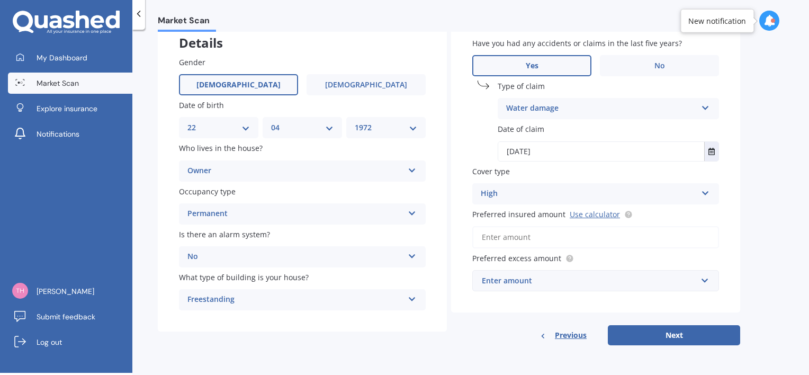
click at [506, 239] on input "Preferred insured amount Use calculator" at bounding box center [595, 237] width 247 height 22
click at [595, 216] on link "Use calculator" at bounding box center [595, 214] width 50 height 10
click at [548, 235] on input "Preferred insured amount Use calculator" at bounding box center [595, 237] width 247 height 22
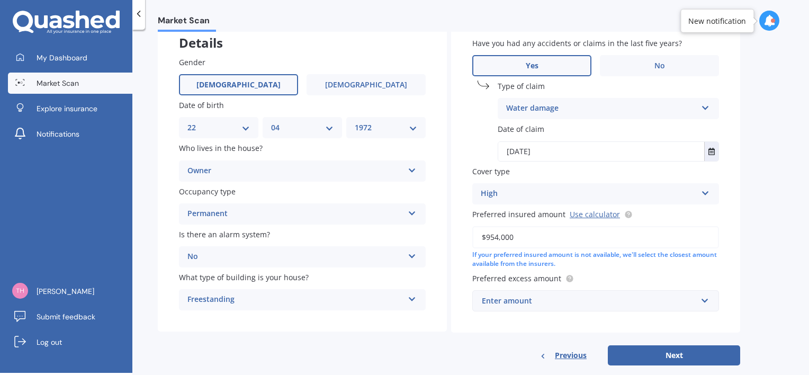
drag, startPoint x: 559, startPoint y: 240, endPoint x: 364, endPoint y: 239, distance: 194.9
click at [364, 239] on div "Details Gender [DEMOGRAPHIC_DATA] [DEMOGRAPHIC_DATA] Date of birth DD 01 02 03 …" at bounding box center [449, 190] width 583 height 349
type input "$1,097,100"
click at [589, 298] on div "Enter amount" at bounding box center [589, 301] width 215 height 12
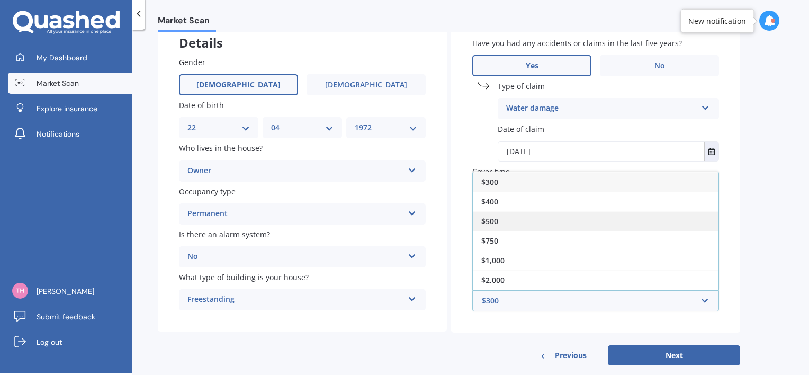
click at [498, 217] on span "$500" at bounding box center [489, 221] width 17 height 10
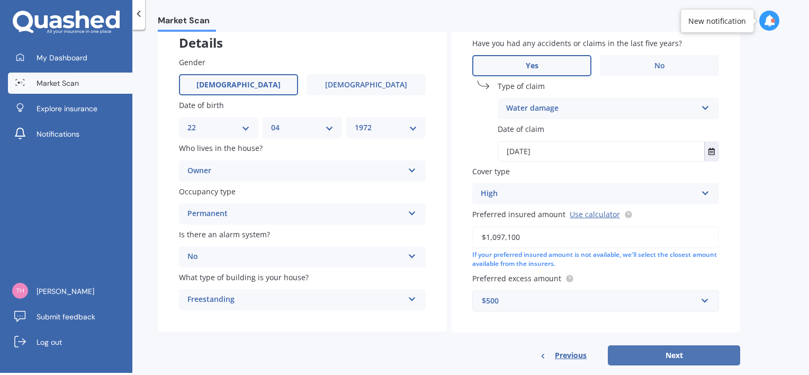
click at [666, 359] on button "Next" at bounding box center [674, 355] width 132 height 20
select select "22"
select select "04"
select select "1972"
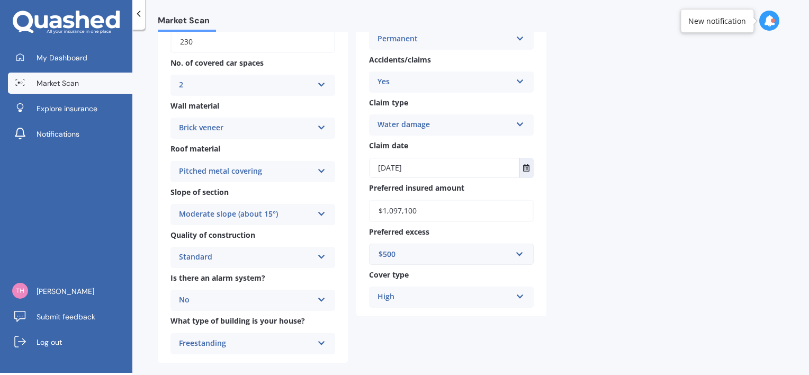
scroll to position [212, 0]
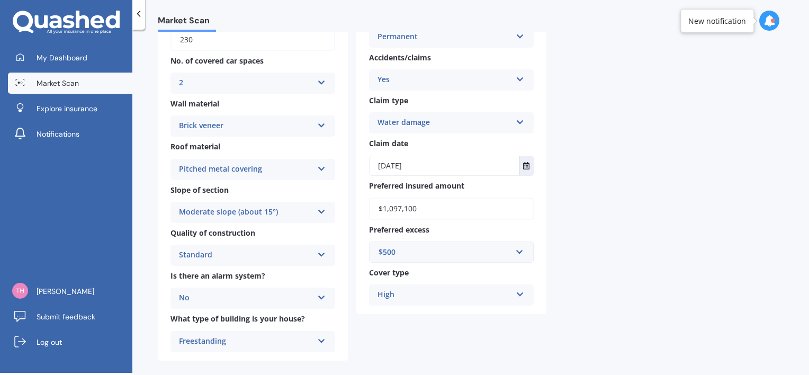
click at [466, 126] on div "Water damage" at bounding box center [445, 123] width 134 height 13
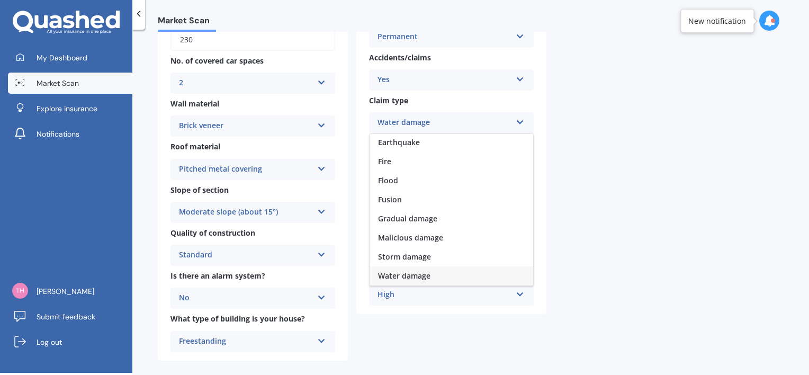
click at [466, 126] on div "Water damage" at bounding box center [445, 123] width 134 height 13
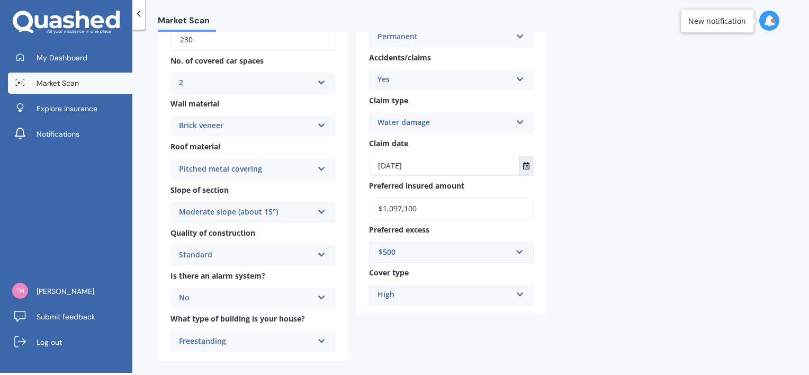
drag, startPoint x: 647, startPoint y: 116, endPoint x: 656, endPoint y: 119, distance: 9.5
click at [647, 116] on div "For your Market Scan we assume: Ready to go By clicking scan you agree for Quas…" at bounding box center [647, 115] width 185 height 489
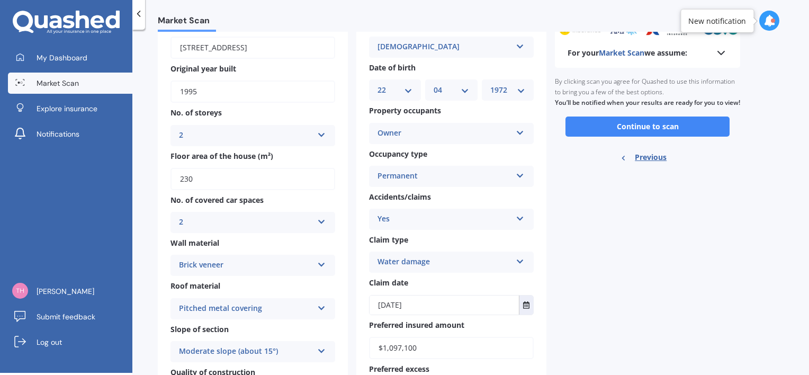
scroll to position [17, 0]
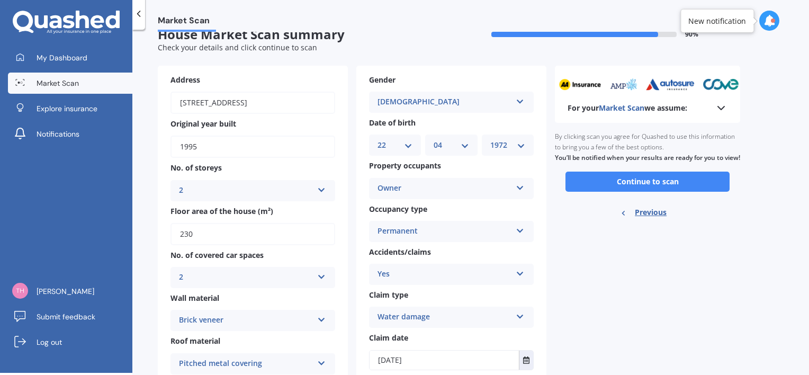
click at [647, 220] on span "Previous" at bounding box center [651, 212] width 32 height 16
select select "22"
select select "04"
select select "1972"
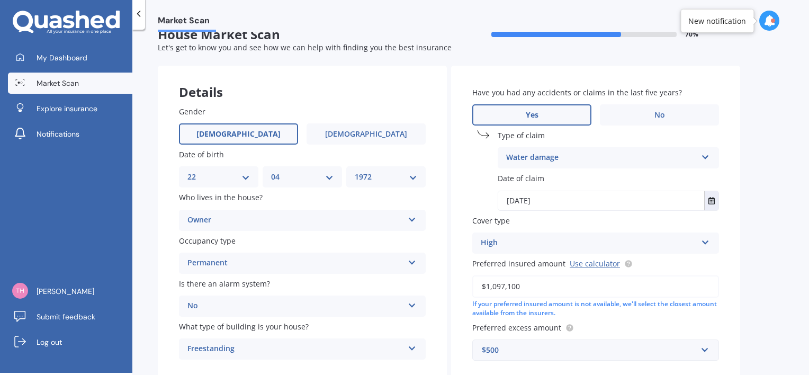
scroll to position [0, 0]
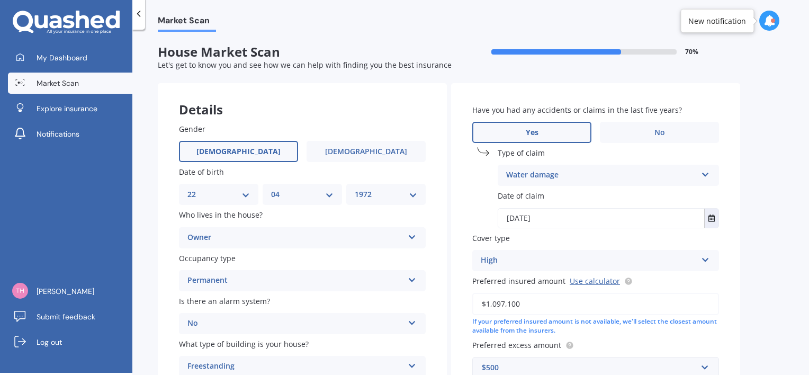
click at [761, 188] on div "Market Scan House Market Scan 70 % Let's get to know you and see how we can hel…" at bounding box center [470, 203] width 677 height 343
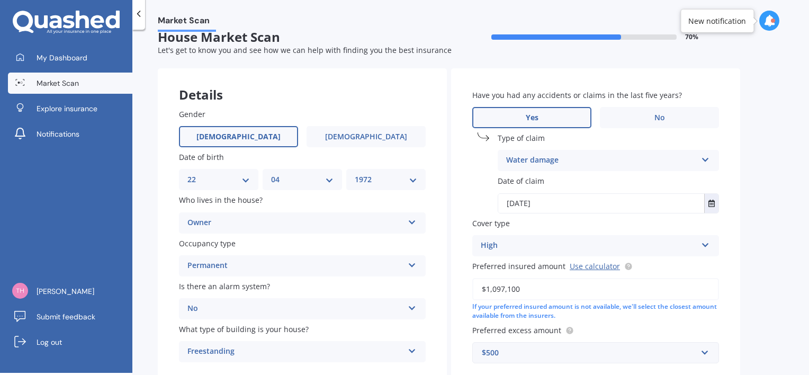
scroll to position [35, 0]
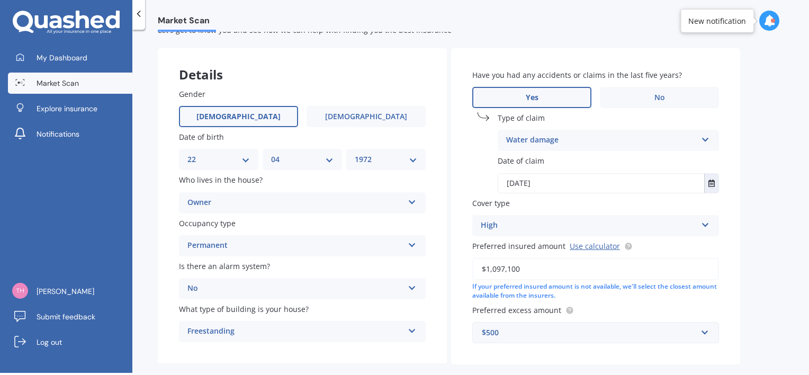
click at [551, 205] on label "Cover type" at bounding box center [593, 203] width 243 height 11
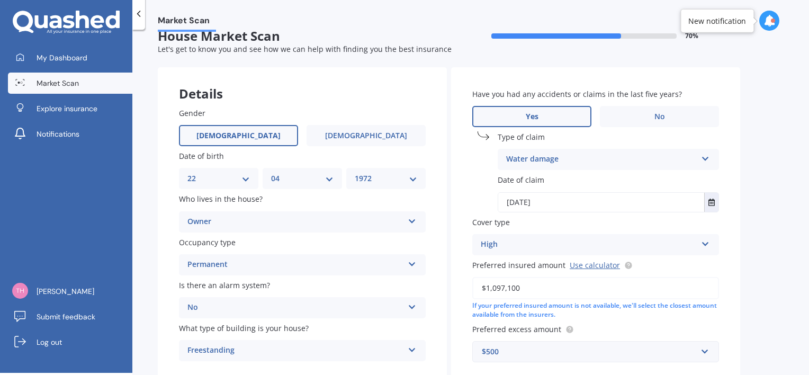
scroll to position [0, 0]
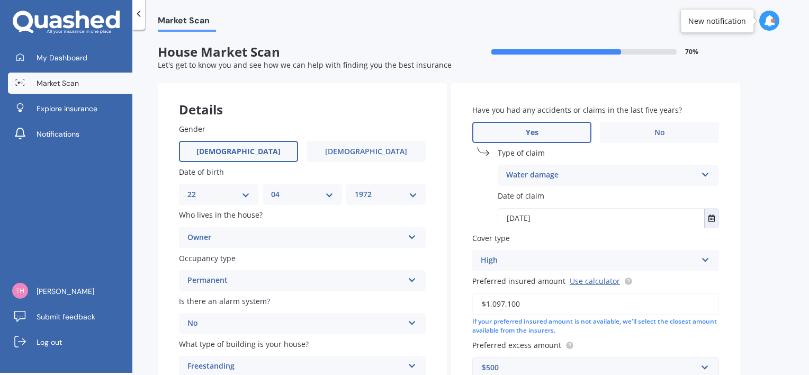
click at [598, 181] on div "Water damage" at bounding box center [601, 175] width 191 height 13
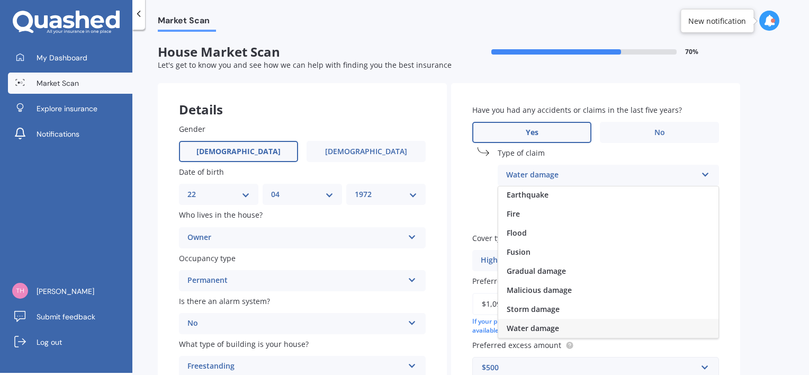
click at [597, 180] on div "Water damage" at bounding box center [601, 175] width 191 height 13
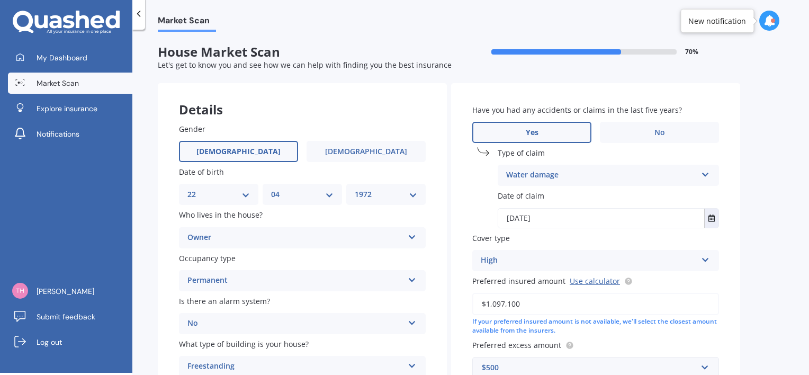
click at [753, 146] on div "Market Scan House Market Scan 70 % Let's get to know you and see how we can hel…" at bounding box center [470, 203] width 677 height 343
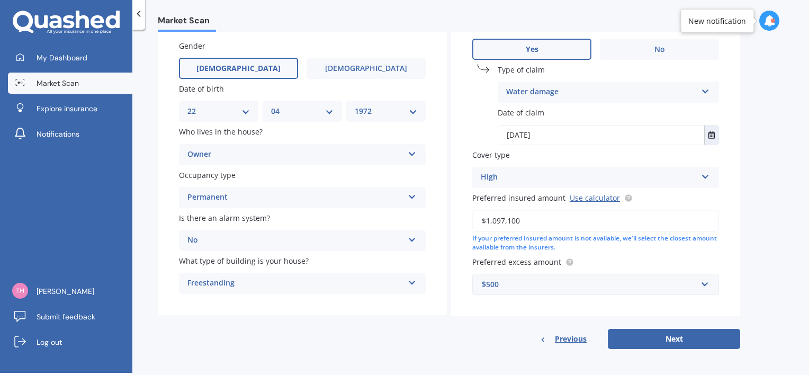
scroll to position [87, 0]
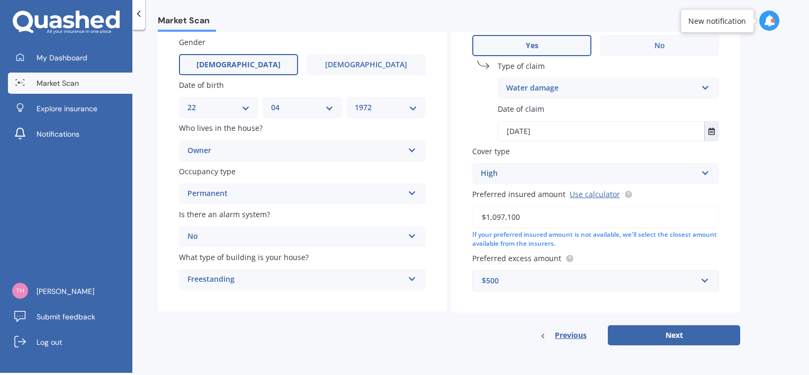
click at [586, 87] on div "Water damage" at bounding box center [601, 88] width 191 height 13
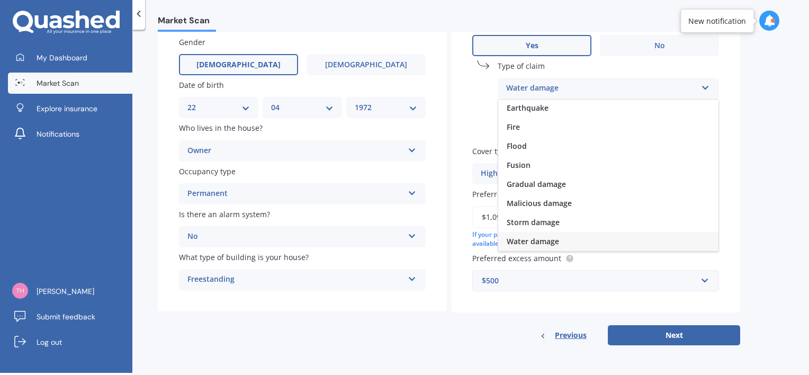
click at [586, 86] on div "Water damage" at bounding box center [601, 88] width 191 height 13
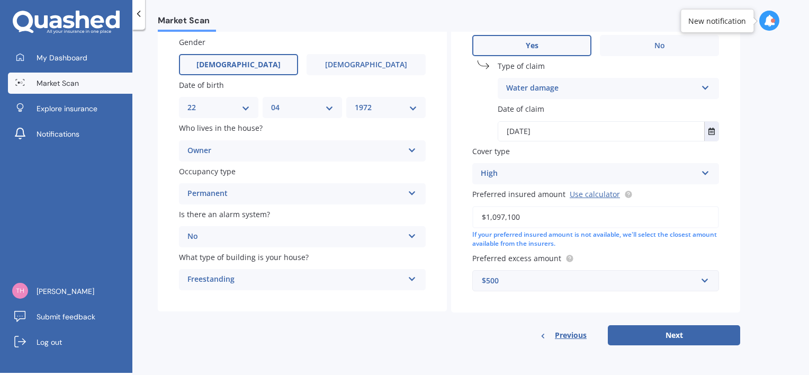
click at [563, 92] on div "Water damage" at bounding box center [601, 88] width 191 height 13
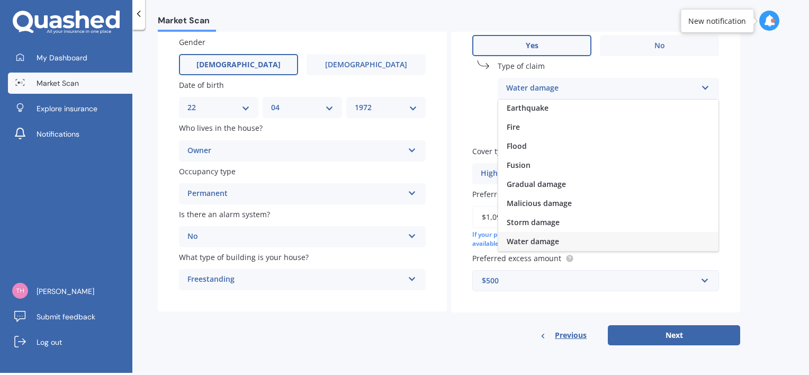
click at [563, 91] on div "Water damage" at bounding box center [601, 88] width 191 height 13
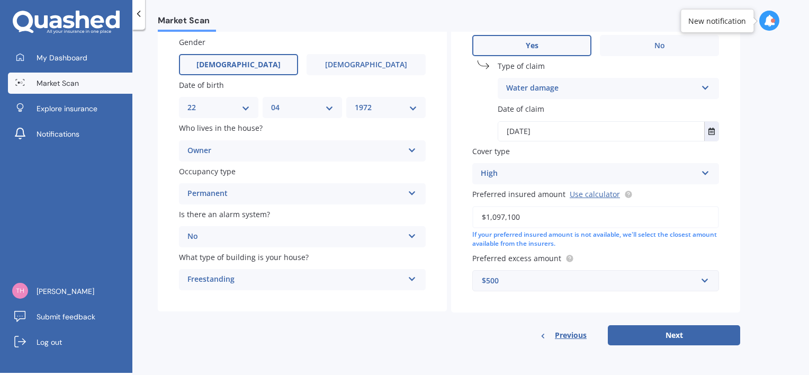
click at [578, 333] on span "Previous" at bounding box center [571, 335] width 32 height 16
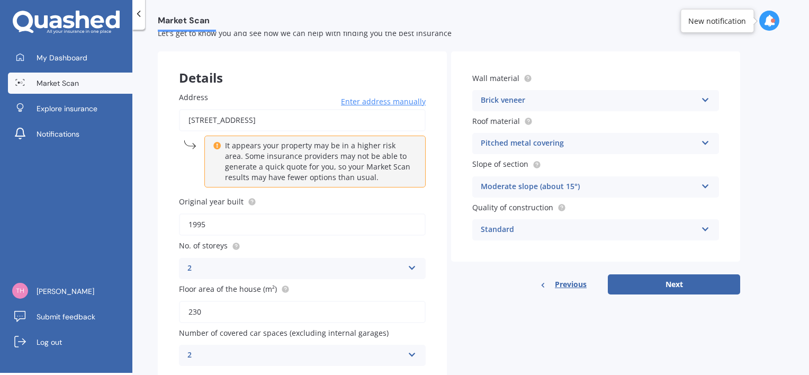
scroll to position [0, 0]
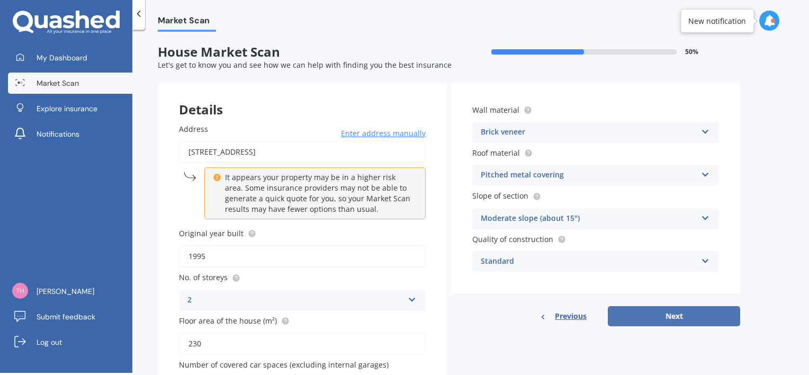
click at [677, 316] on button "Next" at bounding box center [674, 316] width 132 height 20
select select "22"
select select "04"
select select "1972"
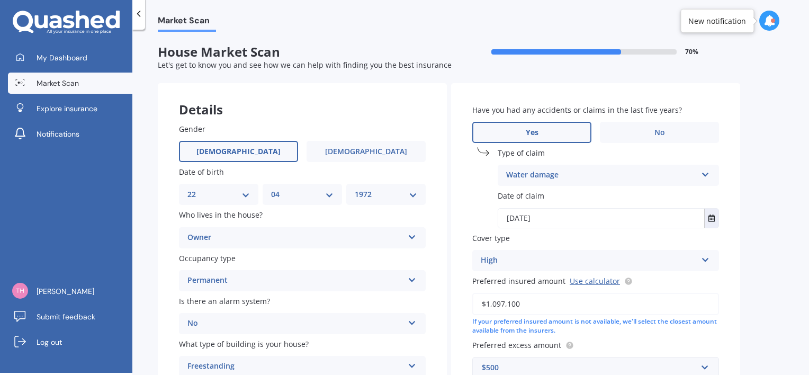
click at [551, 176] on div "Water damage" at bounding box center [601, 175] width 191 height 13
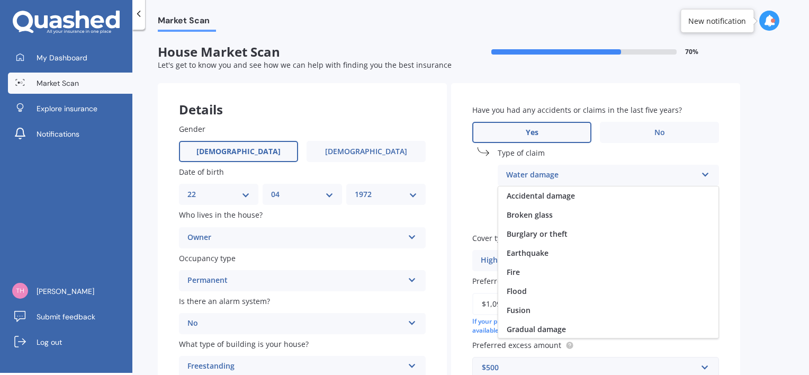
scroll to position [58, 0]
click at [551, 176] on div "Water damage" at bounding box center [601, 175] width 191 height 13
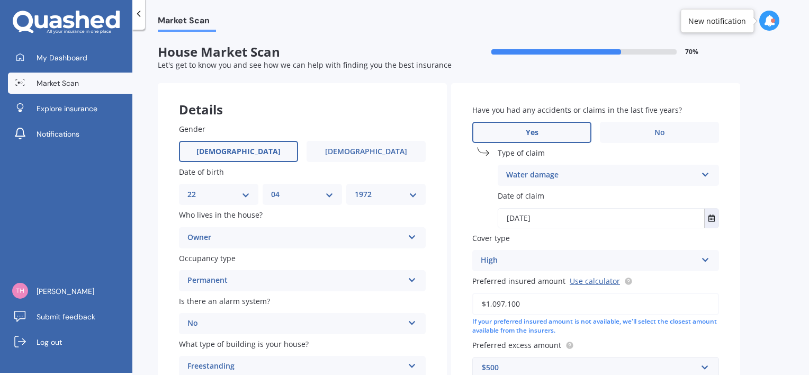
click at [762, 165] on div "Market Scan House Market Scan 70 % Let's get to know you and see how we can hel…" at bounding box center [470, 203] width 677 height 343
click at [532, 178] on div "Water damage" at bounding box center [601, 175] width 191 height 13
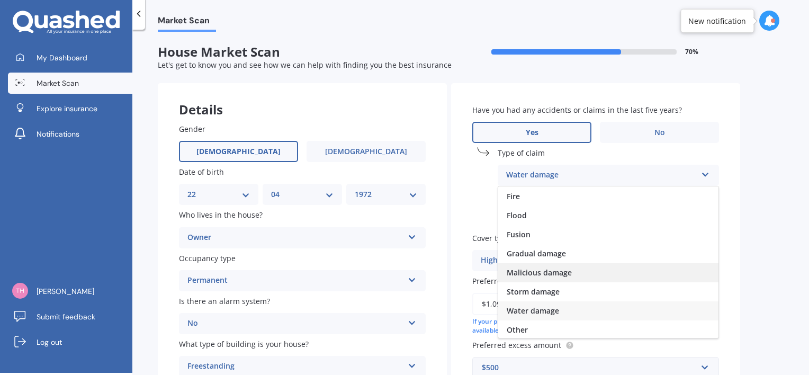
scroll to position [77, 0]
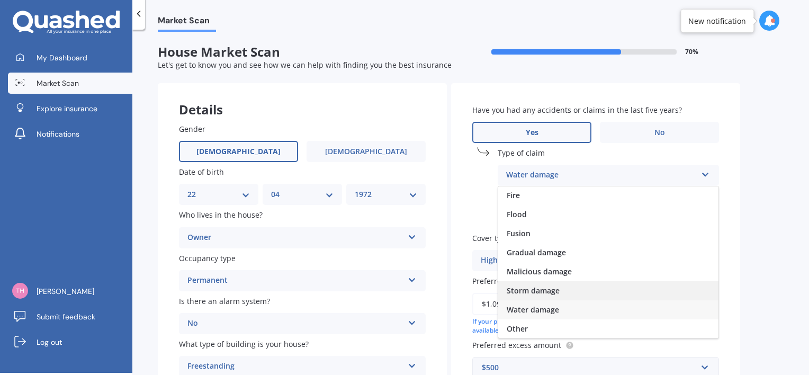
click at [534, 291] on span "Storm damage" at bounding box center [533, 290] width 53 height 10
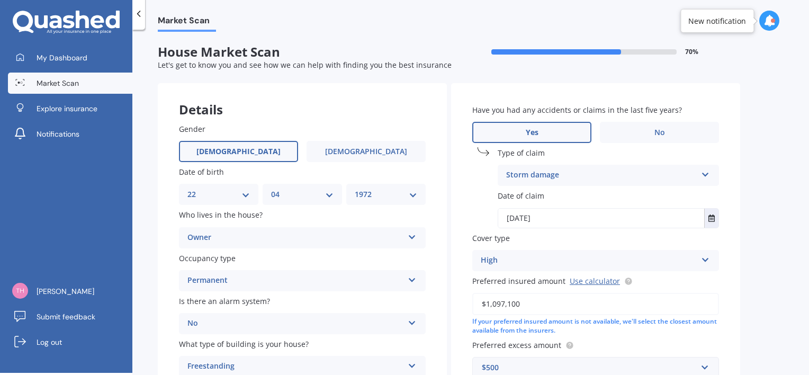
click at [555, 171] on div "Storm damage" at bounding box center [601, 175] width 191 height 13
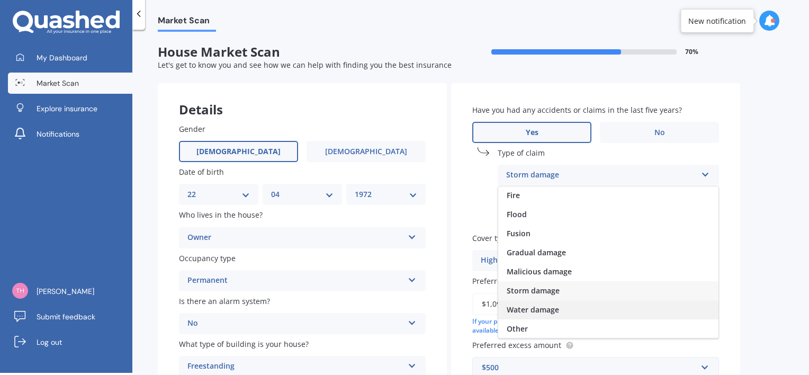
click at [526, 309] on span "Water damage" at bounding box center [533, 310] width 52 height 10
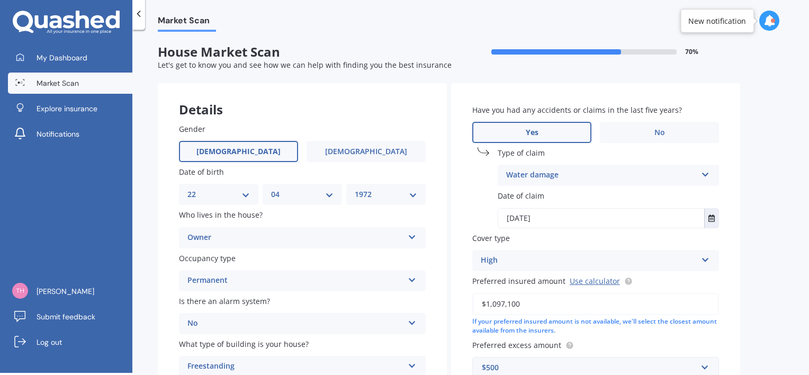
click at [763, 194] on div "Market Scan House Market Scan 70 % Let's get to know you and see how we can hel…" at bounding box center [470, 203] width 677 height 343
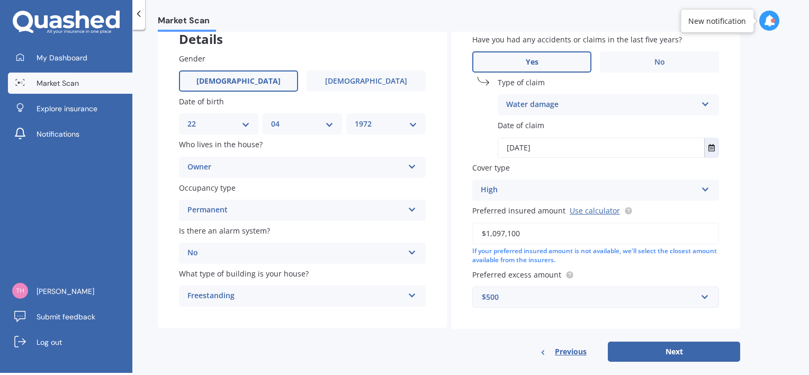
scroll to position [87, 0]
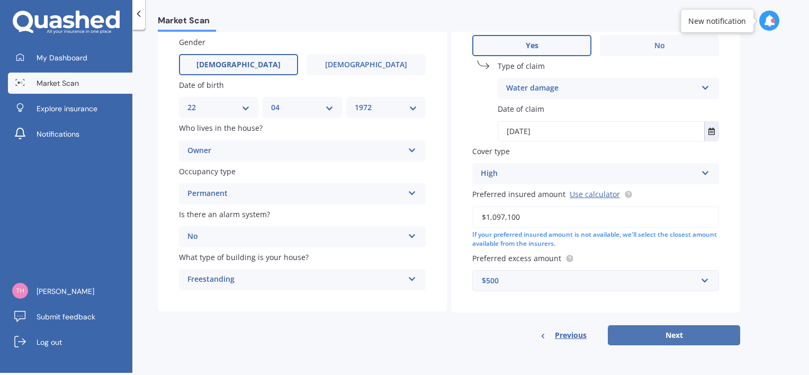
click at [680, 335] on button "Next" at bounding box center [674, 335] width 132 height 20
select select "22"
select select "04"
select select "1972"
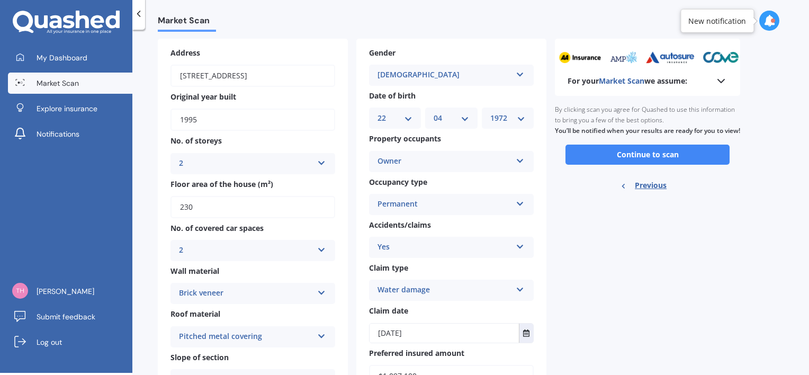
scroll to position [0, 0]
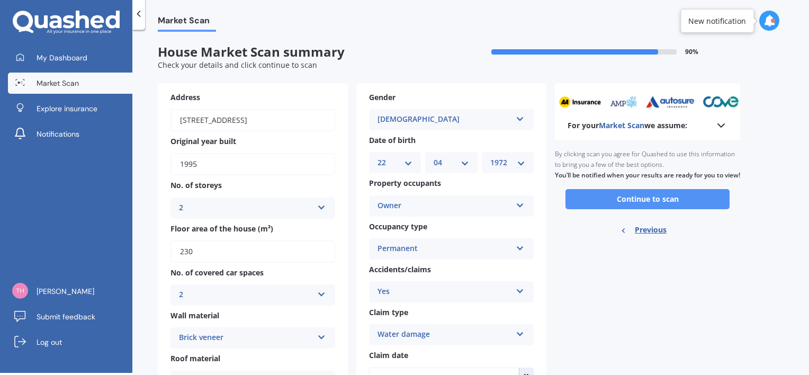
click at [646, 207] on button "Continue to scan" at bounding box center [648, 199] width 164 height 20
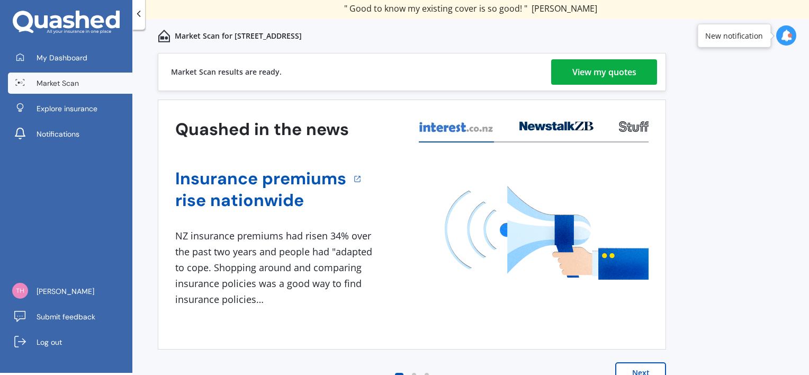
click at [614, 73] on div "View my quotes" at bounding box center [605, 71] width 64 height 25
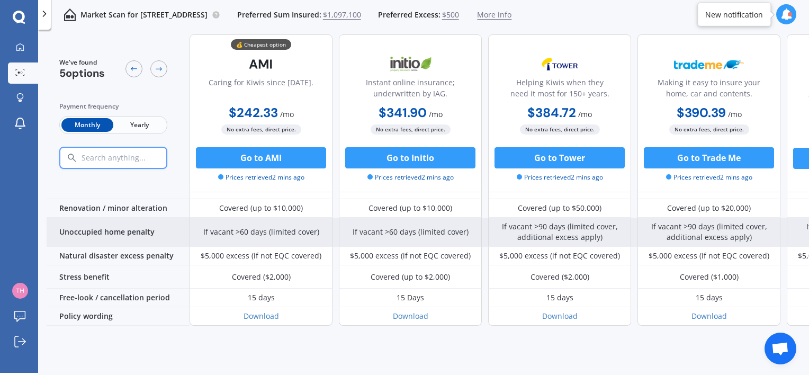
scroll to position [494, 0]
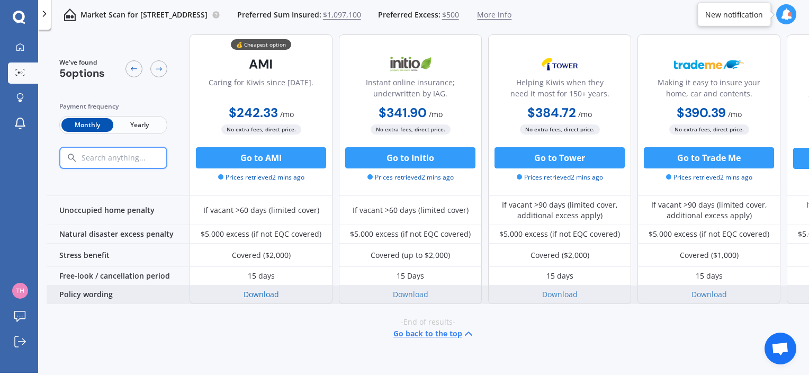
click at [259, 289] on link "Download" at bounding box center [261, 294] width 35 height 10
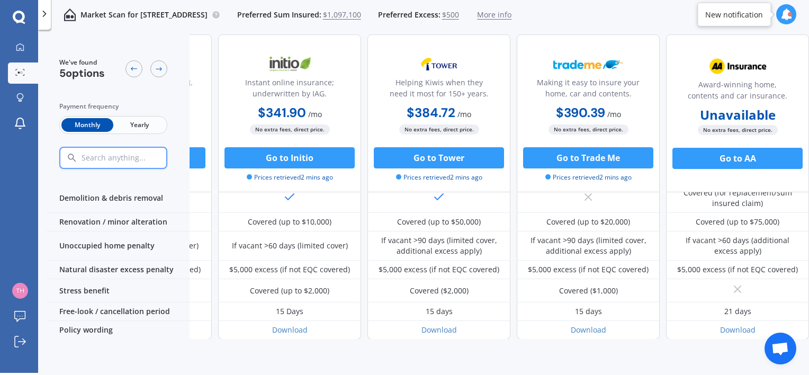
scroll to position [459, 0]
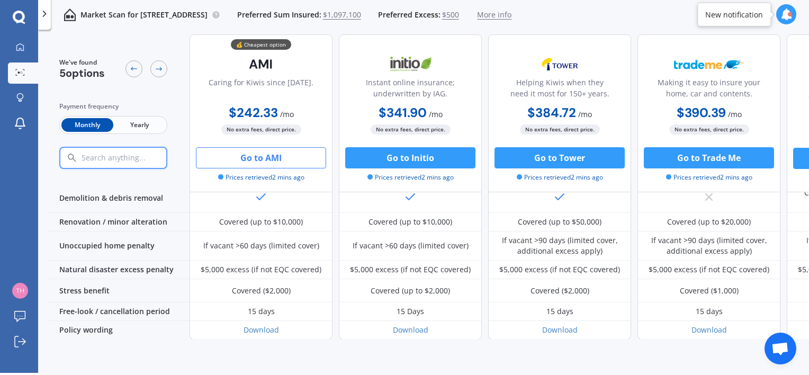
click at [260, 158] on button "Go to AMI" at bounding box center [261, 157] width 130 height 21
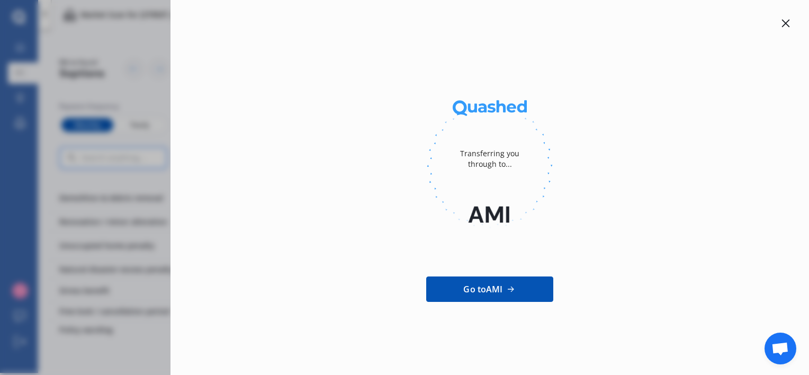
click at [111, 349] on div "Transferring you through to... Go to AMI" at bounding box center [404, 187] width 809 height 375
click at [790, 17] on div at bounding box center [786, 23] width 13 height 13
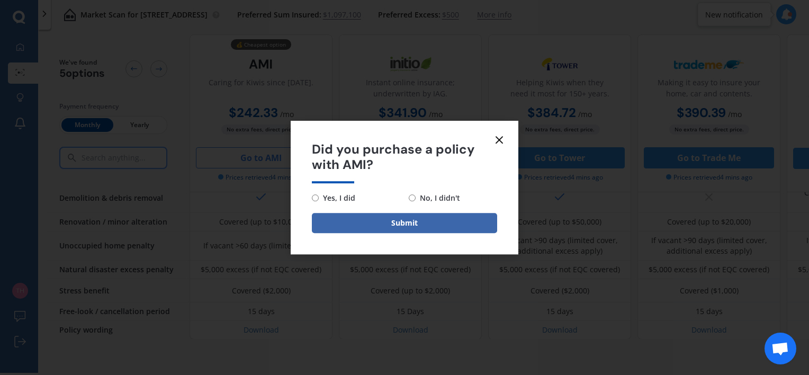
click at [501, 140] on icon at bounding box center [499, 139] width 13 height 13
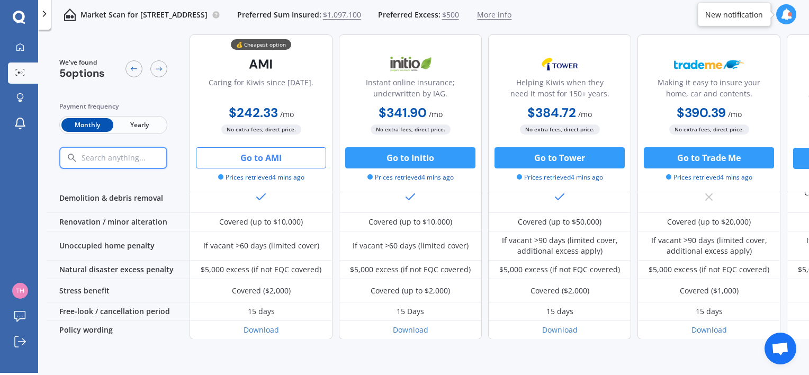
scroll to position [441, 0]
